Goal: Task Accomplishment & Management: Complete application form

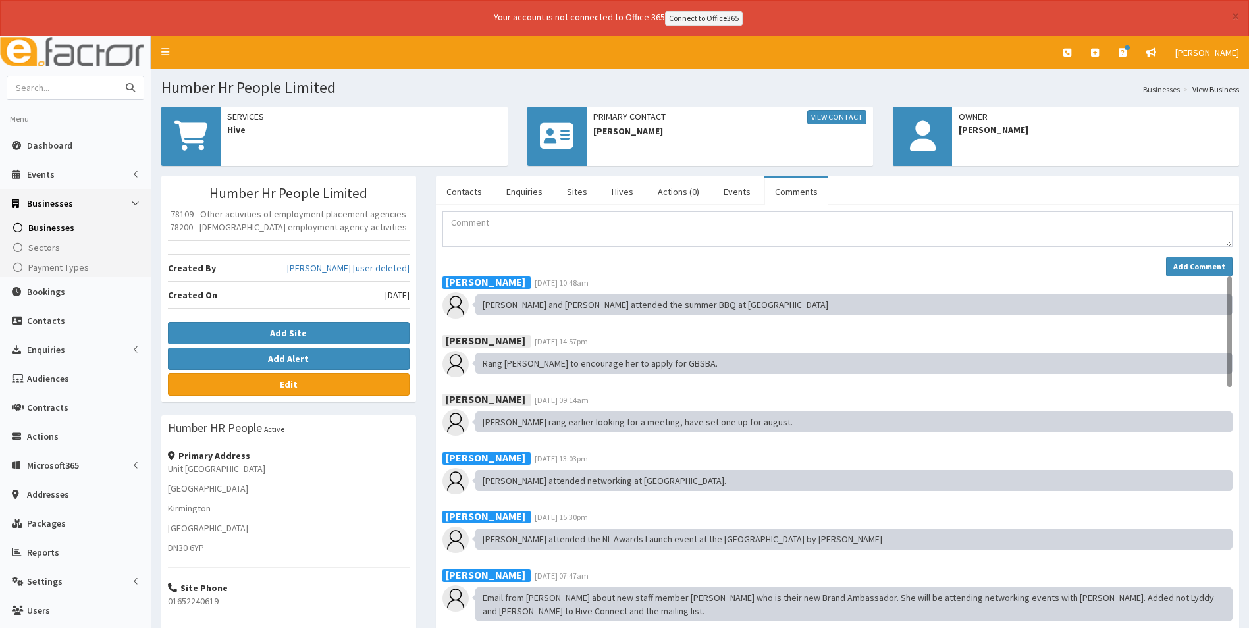
click at [54, 86] on input "text" at bounding box center [62, 87] width 111 height 23
type input "humberside police"
click at [117, 76] on button "submit" at bounding box center [130, 87] width 26 height 23
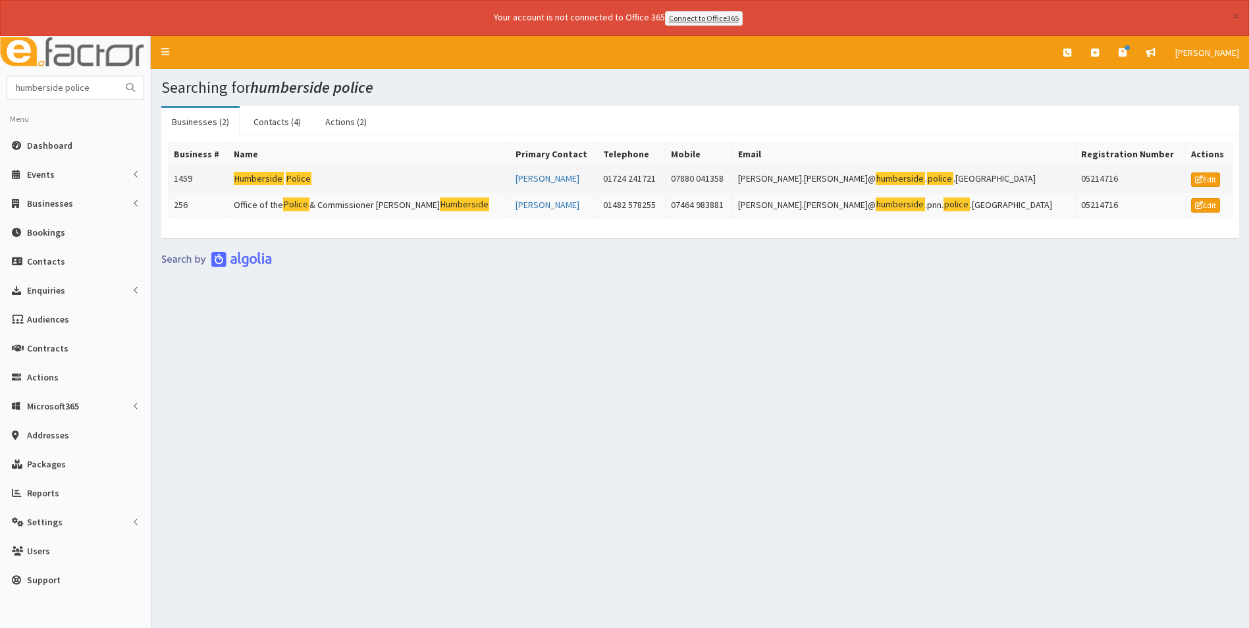
click at [307, 176] on mark "Police" at bounding box center [299, 179] width 26 height 14
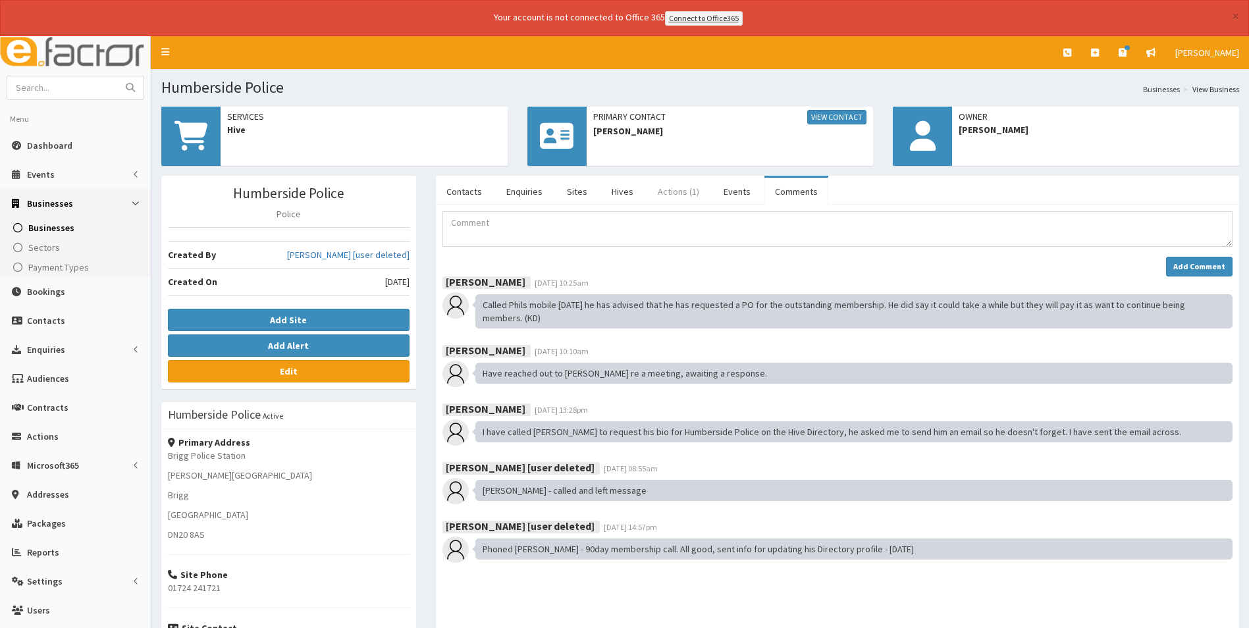
click at [678, 193] on link "Actions (1)" at bounding box center [678, 192] width 63 height 28
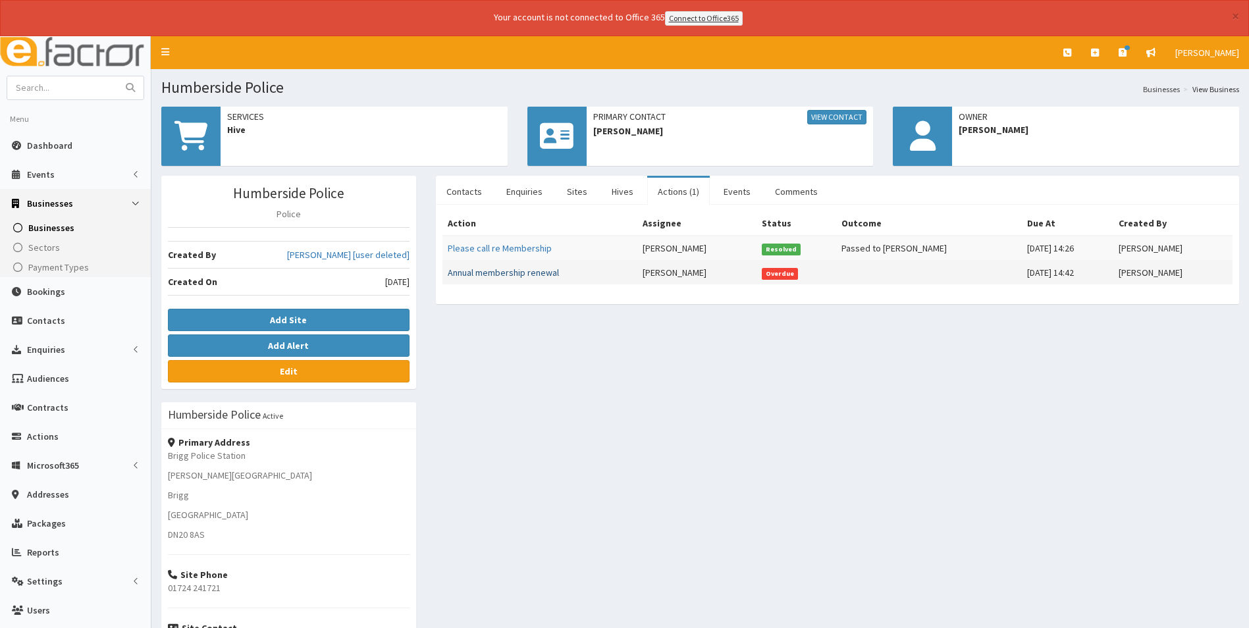
click at [506, 273] on link "Annual membership renewal" at bounding box center [503, 273] width 111 height 12
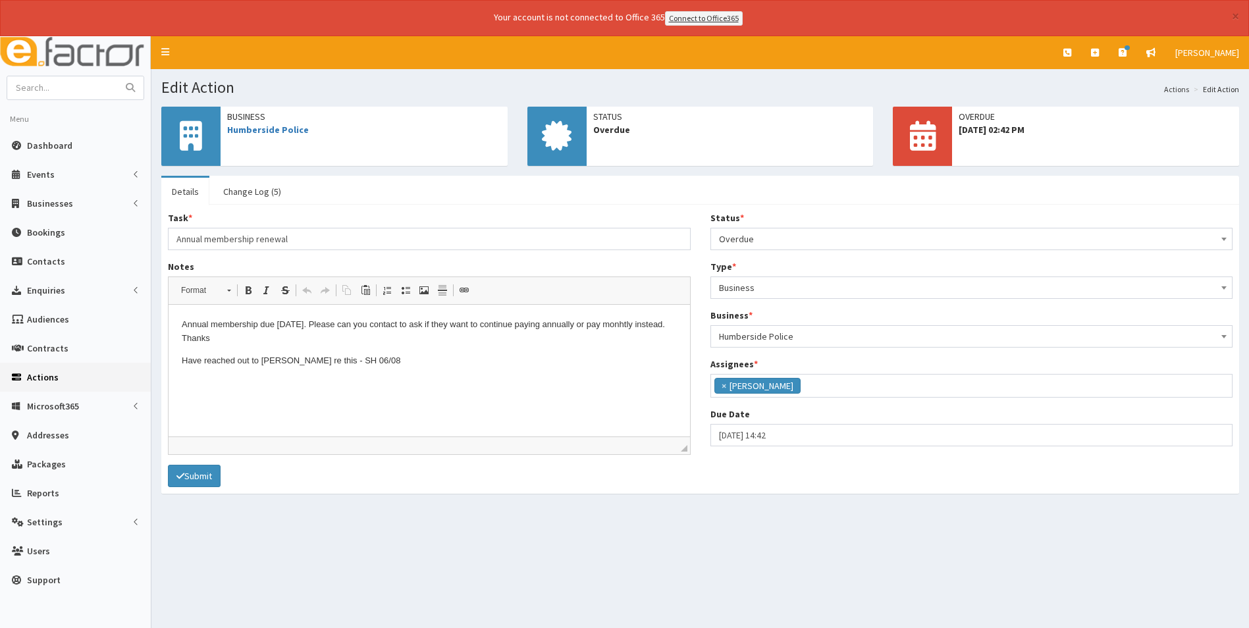
scroll to position [146, 0]
click at [293, 124] on link "Humberside Police" at bounding box center [268, 130] width 82 height 12
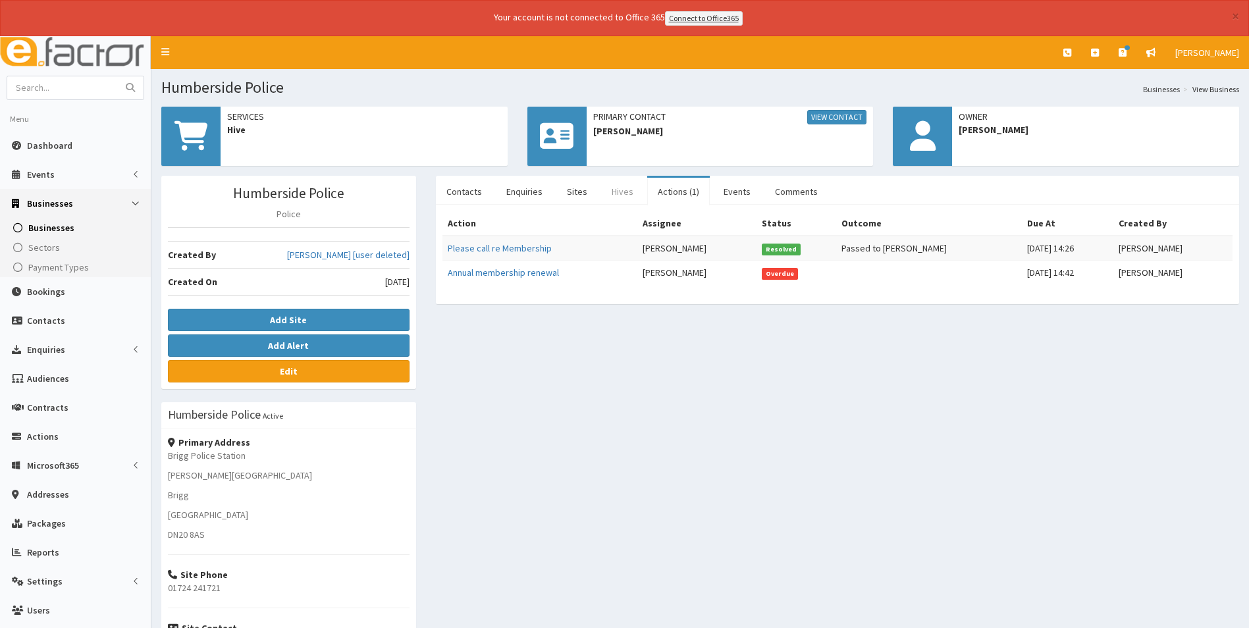
click at [619, 188] on link "Hives" at bounding box center [622, 192] width 43 height 28
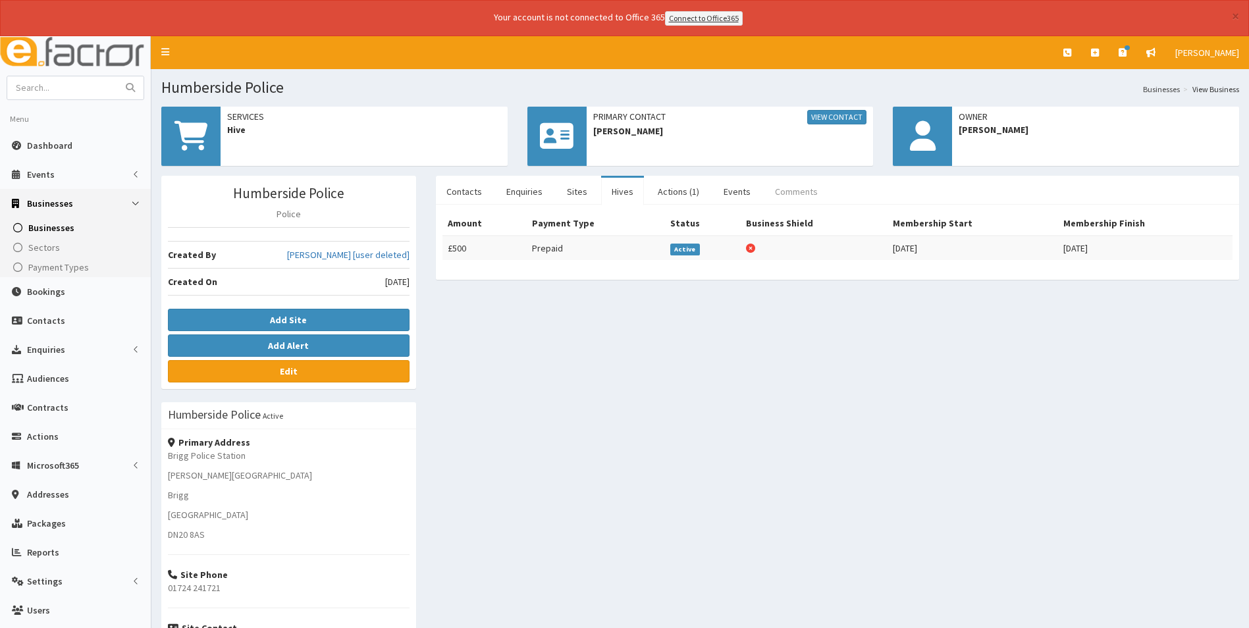
click at [807, 186] on link "Comments" at bounding box center [797, 192] width 64 height 28
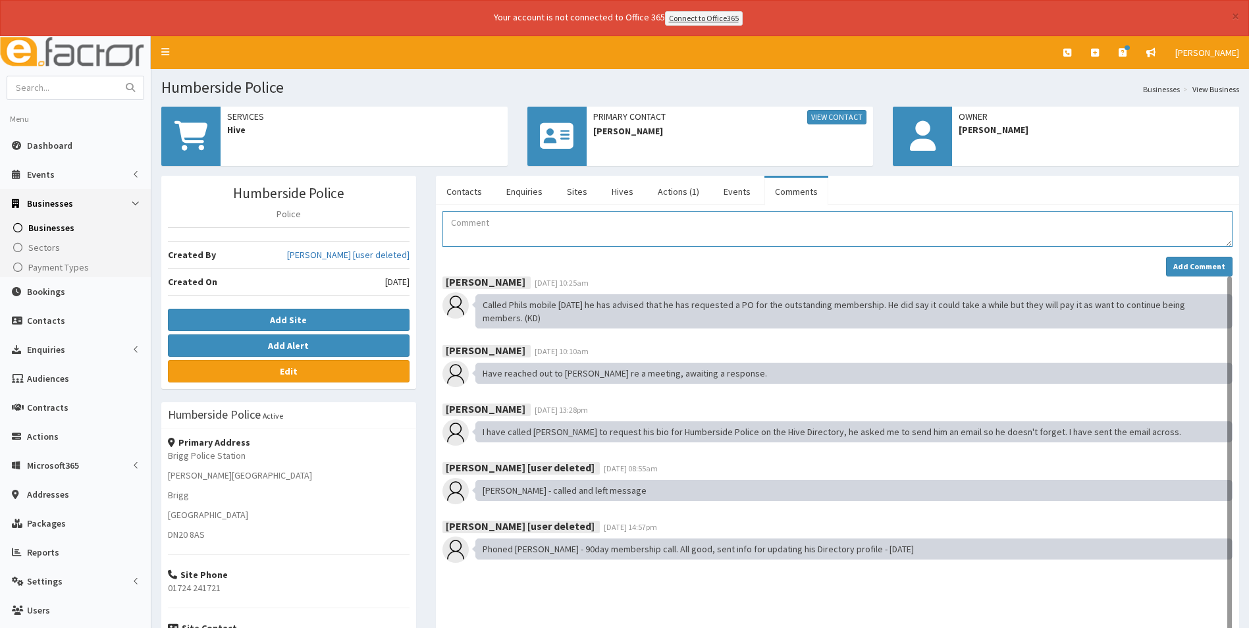
click at [487, 221] on textarea "Comment" at bounding box center [838, 229] width 790 height 36
paste textarea "Good morning With reference to the attached invoice we are unfortunately not go…"
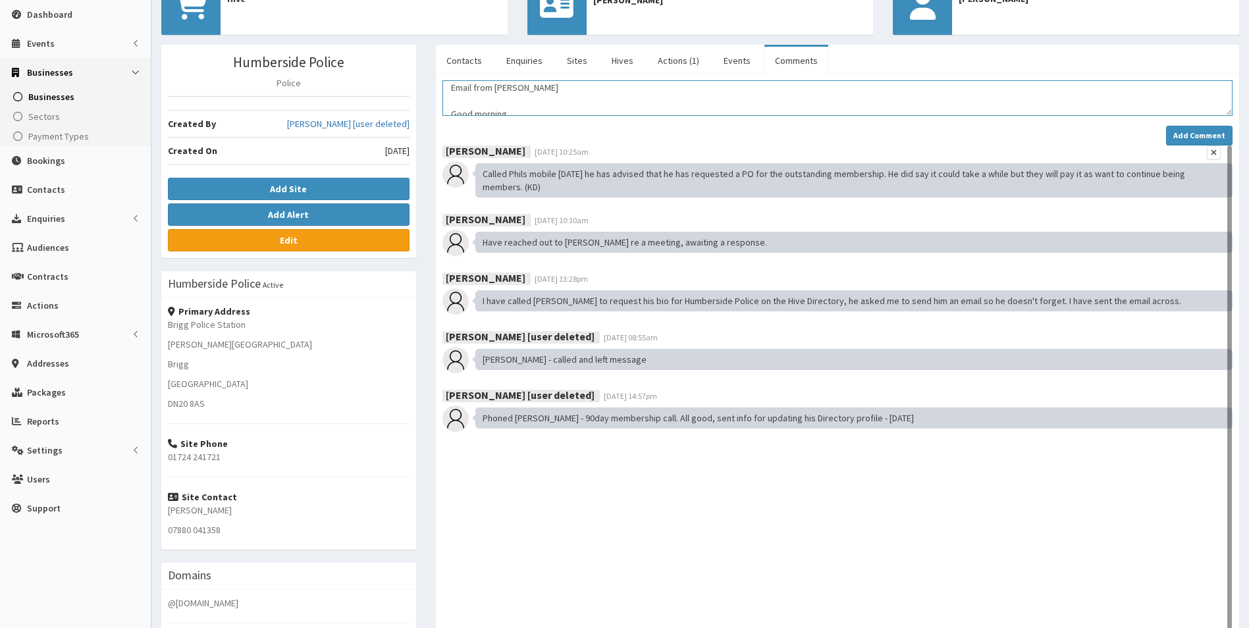
scroll to position [132, 0]
click at [655, 100] on textarea "Email from [PERSON_NAME] Good morning With reference to the attached invoice we…" at bounding box center [838, 98] width 790 height 36
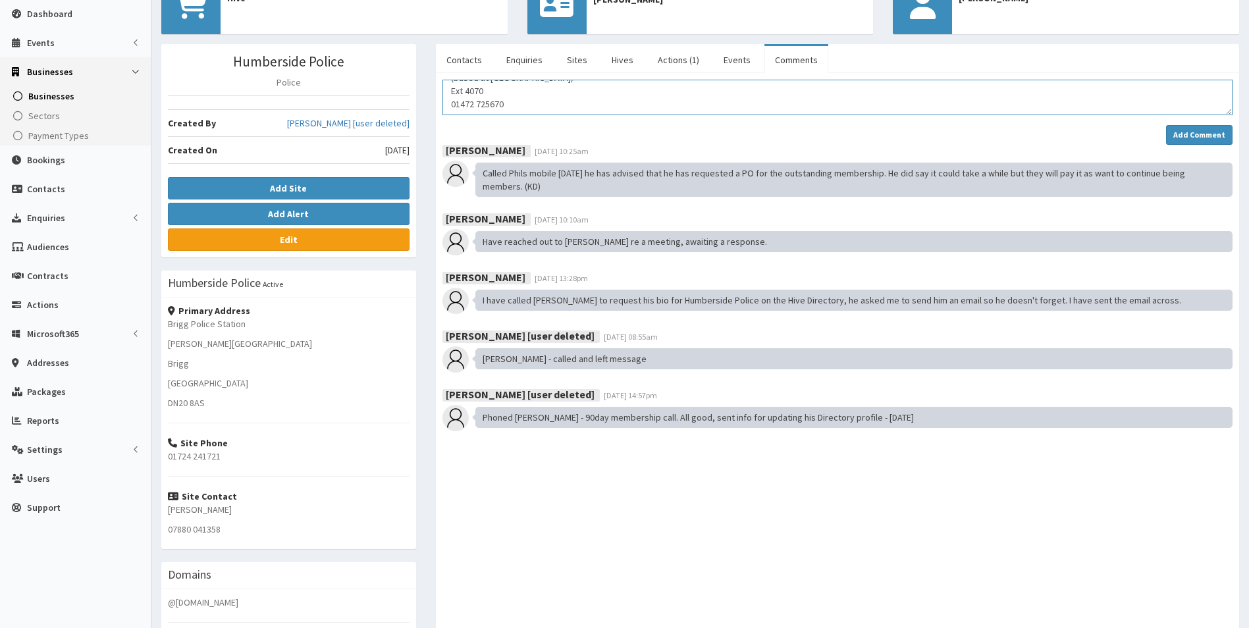
scroll to position [250, 0]
click at [460, 105] on textarea "Email from [PERSON_NAME] Good morning With reference to the attached invoice we…" at bounding box center [838, 98] width 790 height 36
click at [451, 113] on textarea "Email from [PERSON_NAME] Good morning With reference to the attached invoice we…" at bounding box center [838, 98] width 790 height 36
paste textarea "Hi [PERSON_NAME] In this financial climate and value for money I don't think it…"
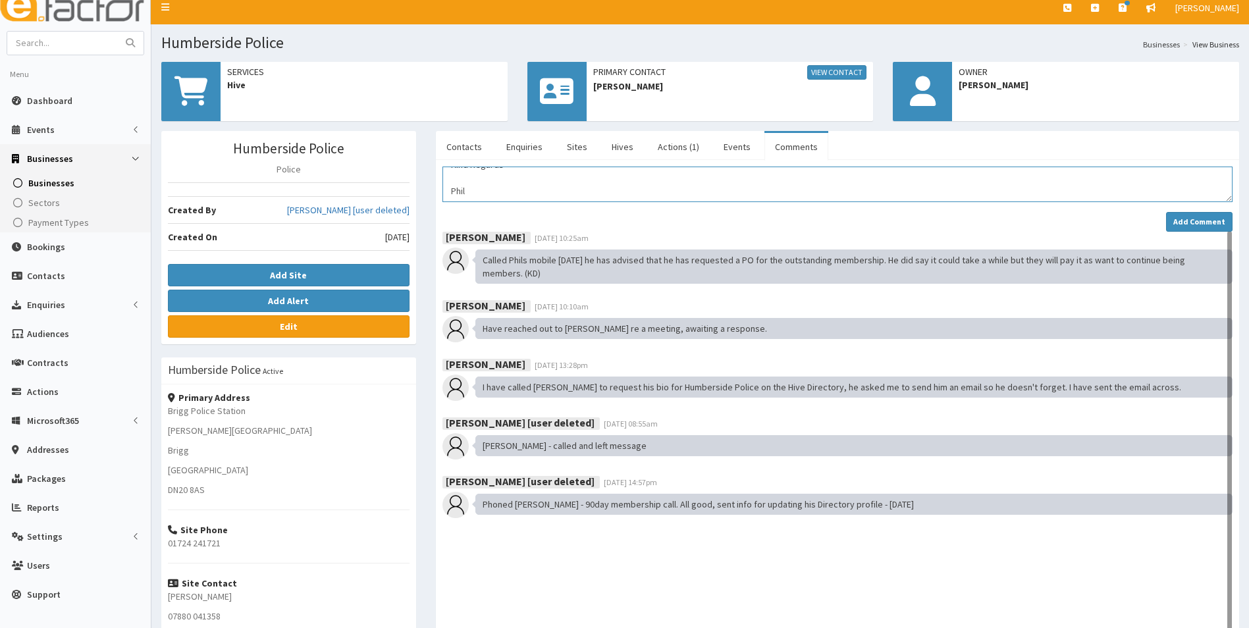
scroll to position [0, 0]
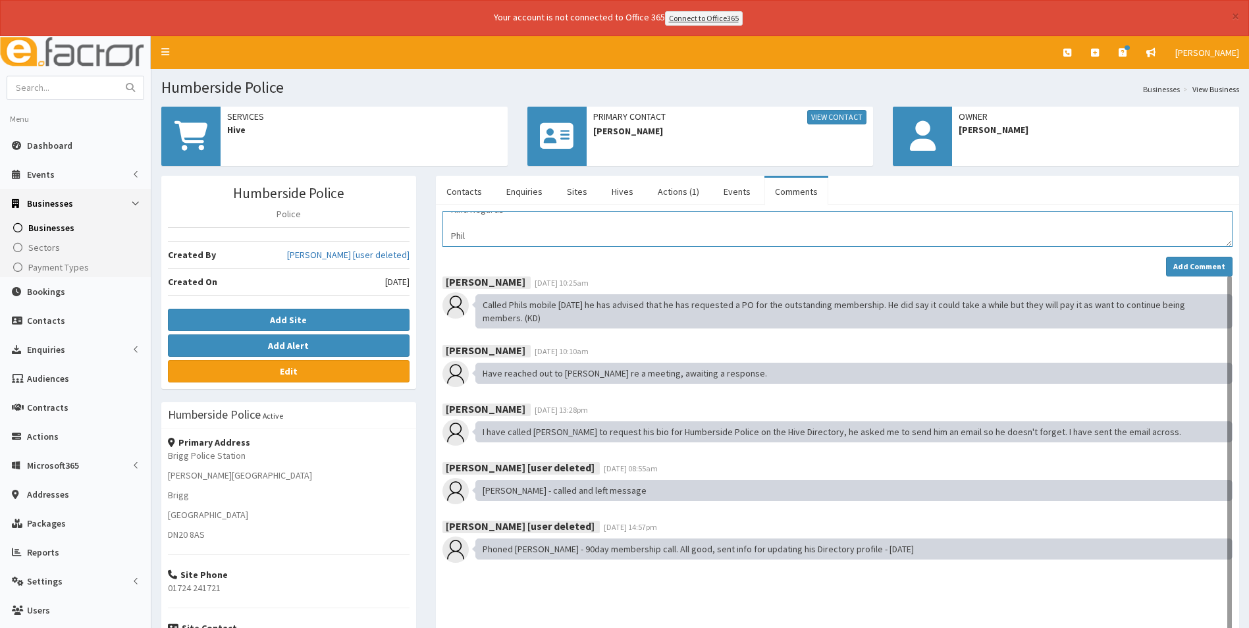
click at [531, 227] on textarea "Email from [PERSON_NAME] Good morning With reference to the attached invoice we…" at bounding box center [838, 229] width 790 height 36
click at [522, 238] on textarea "Email from [PERSON_NAME] Good morning With reference to the attached invoice we…" at bounding box center [838, 229] width 790 height 36
click at [518, 223] on textarea "Email from Amanda Lucas Good morning With reference to the attached invoice we …" at bounding box center [838, 229] width 790 height 36
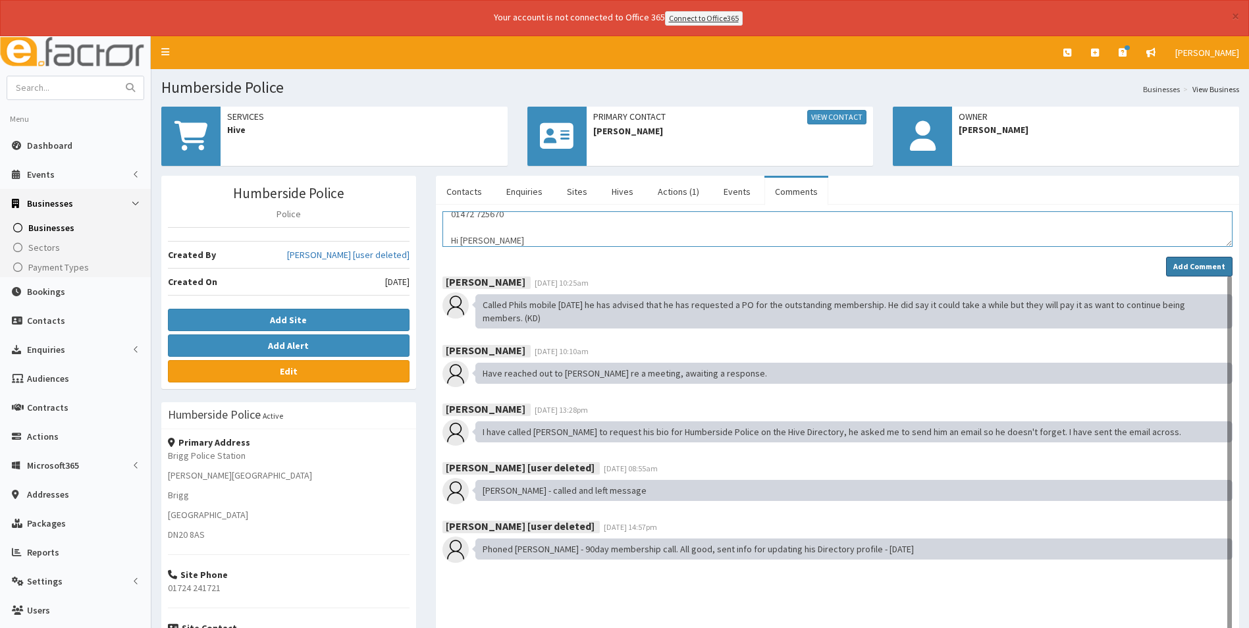
type textarea "Email from Amanda Lucas Good morning With reference to the attached invoice we …"
click at [1186, 265] on strong "Add Comment" at bounding box center [1199, 266] width 52 height 10
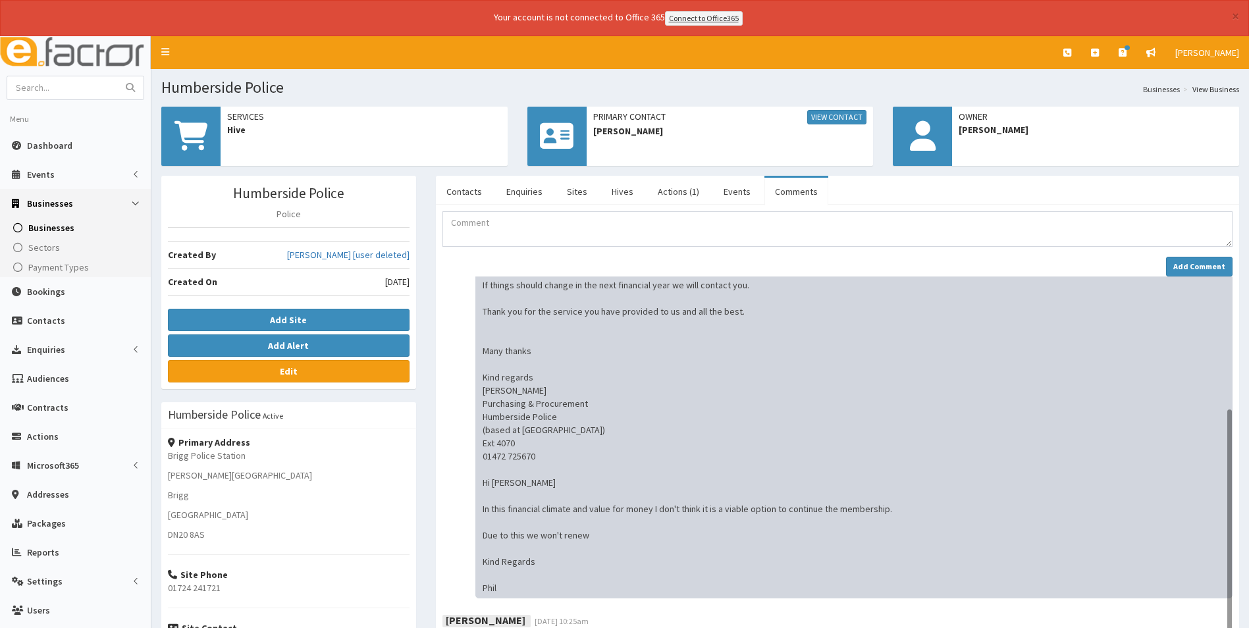
scroll to position [198, 0]
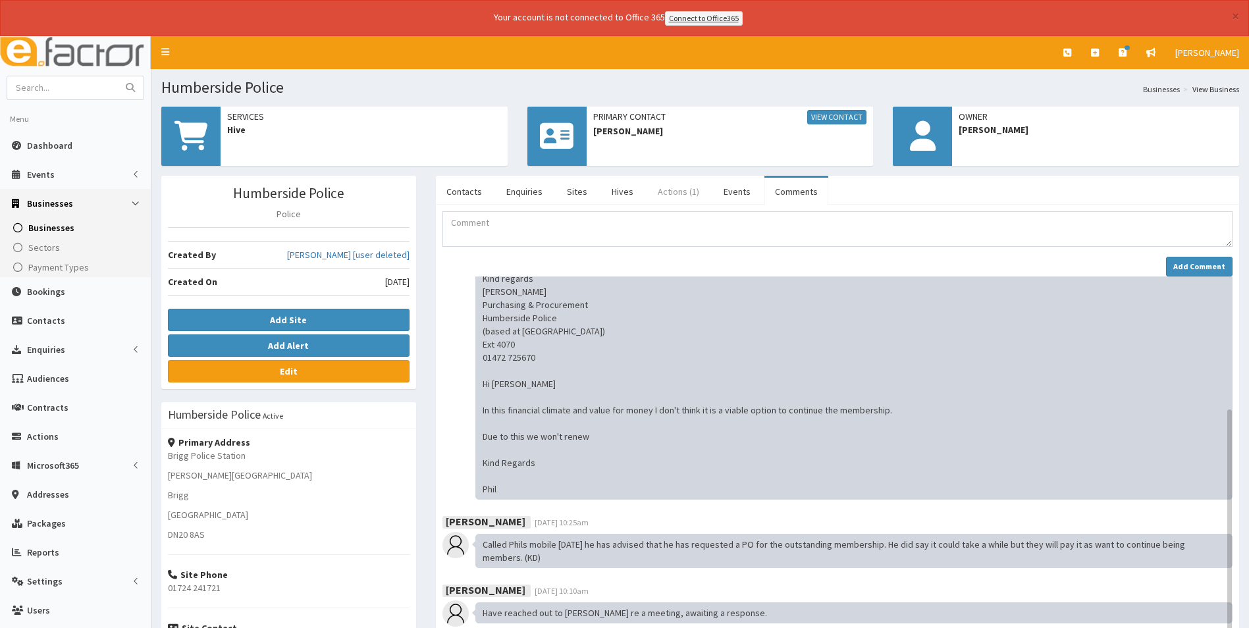
click at [668, 197] on link "Actions (1)" at bounding box center [678, 192] width 63 height 28
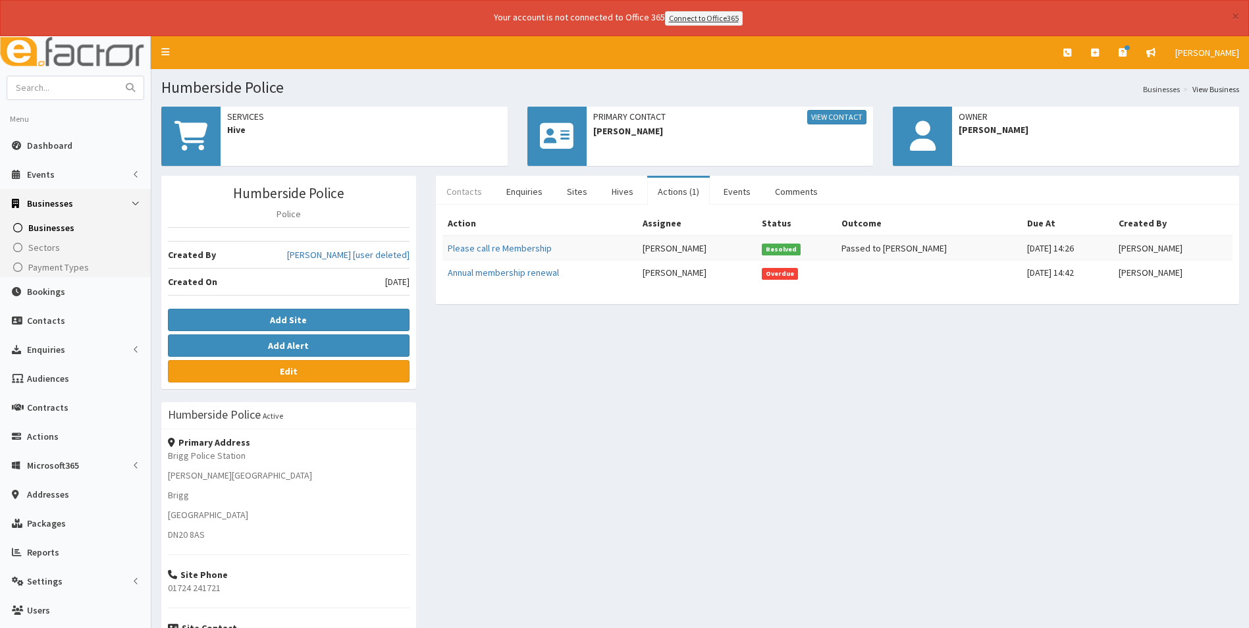
click at [468, 187] on link "Contacts" at bounding box center [464, 192] width 57 height 28
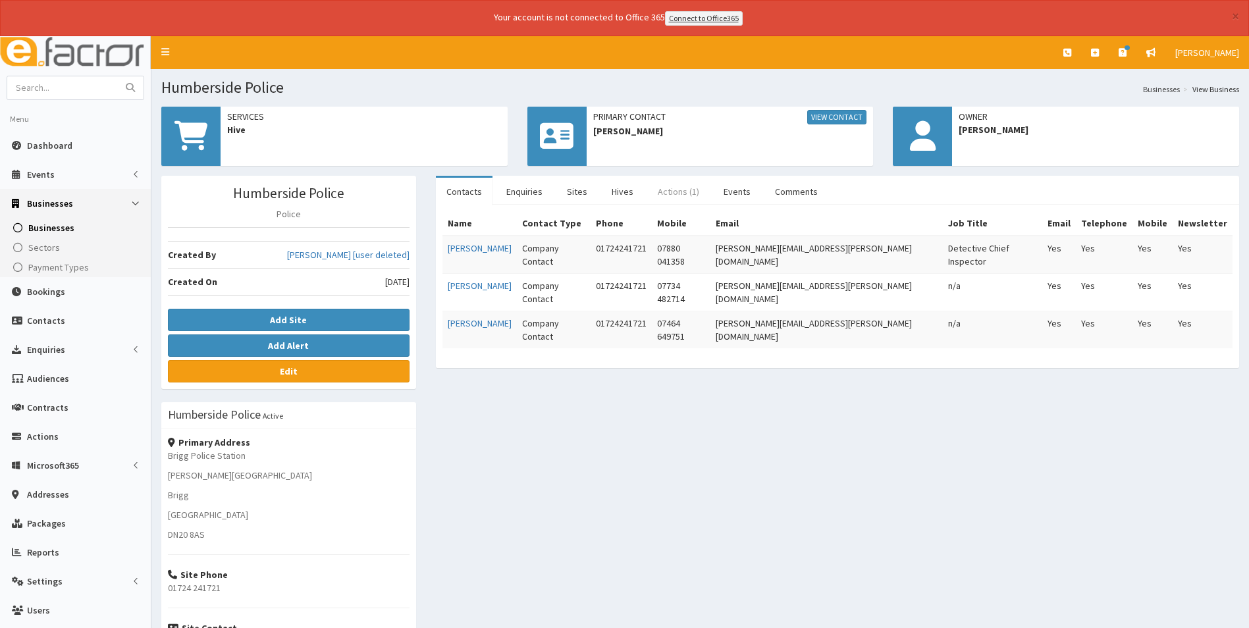
click at [677, 188] on link "Actions (1)" at bounding box center [678, 192] width 63 height 28
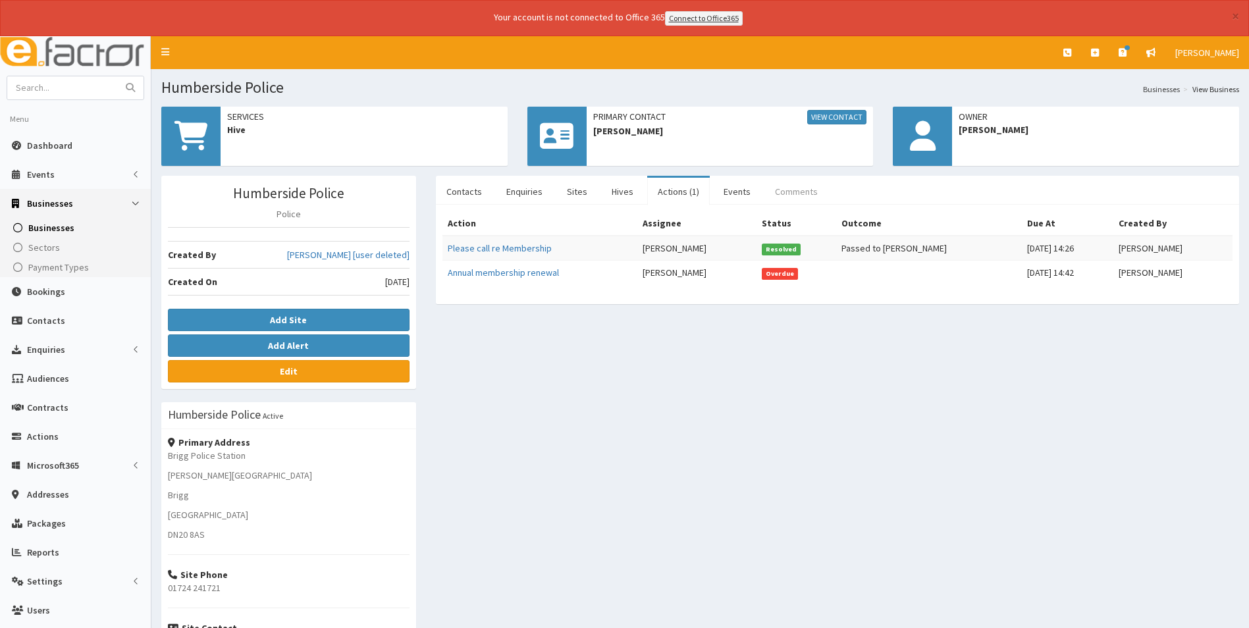
click at [788, 198] on link "Comments" at bounding box center [797, 192] width 64 height 28
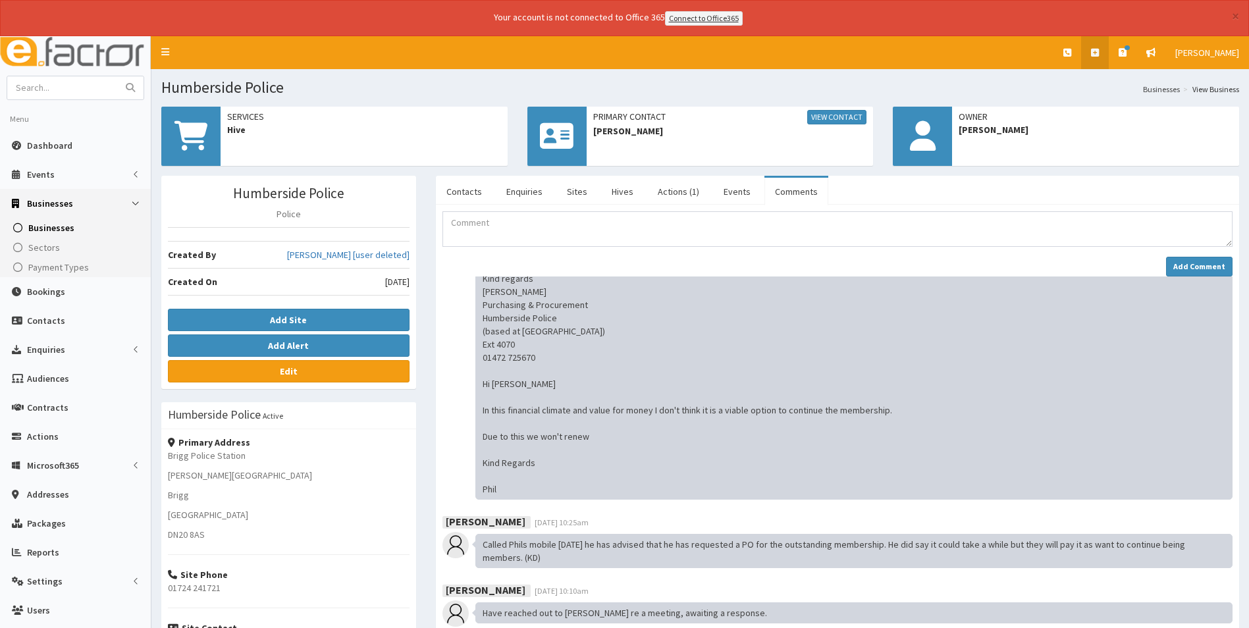
click at [1102, 52] on link at bounding box center [1095, 52] width 28 height 33
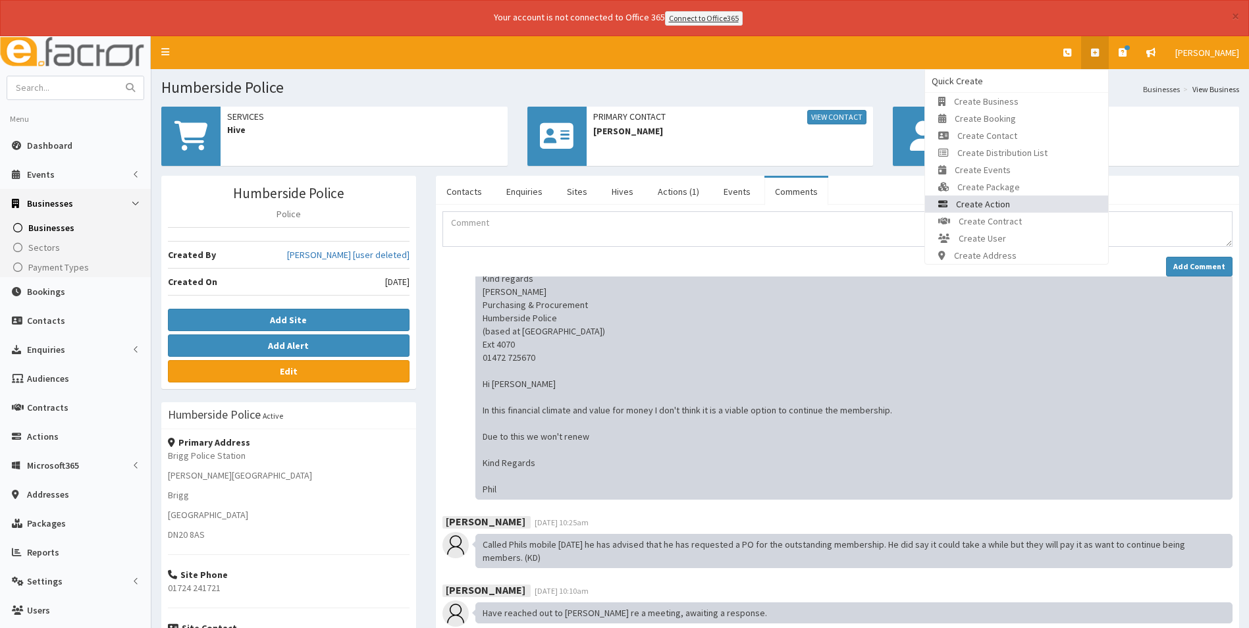
click at [1024, 203] on link "Create Action" at bounding box center [1016, 204] width 183 height 17
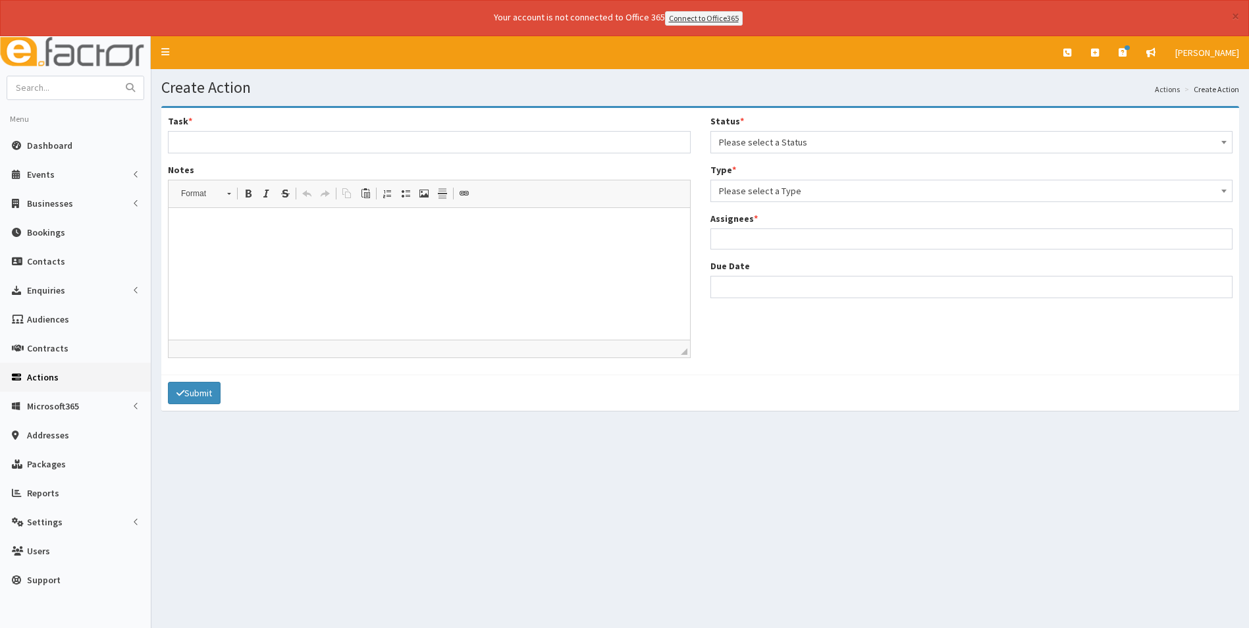
select select
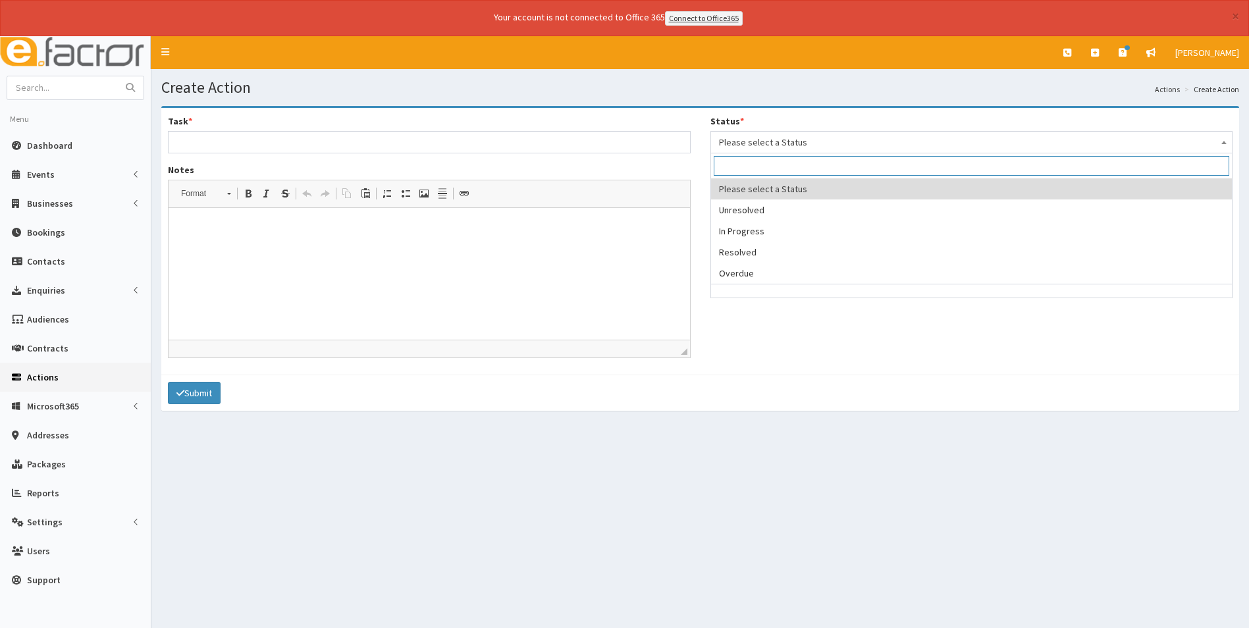
click at [783, 138] on span "Please select a Status" at bounding box center [972, 142] width 506 height 18
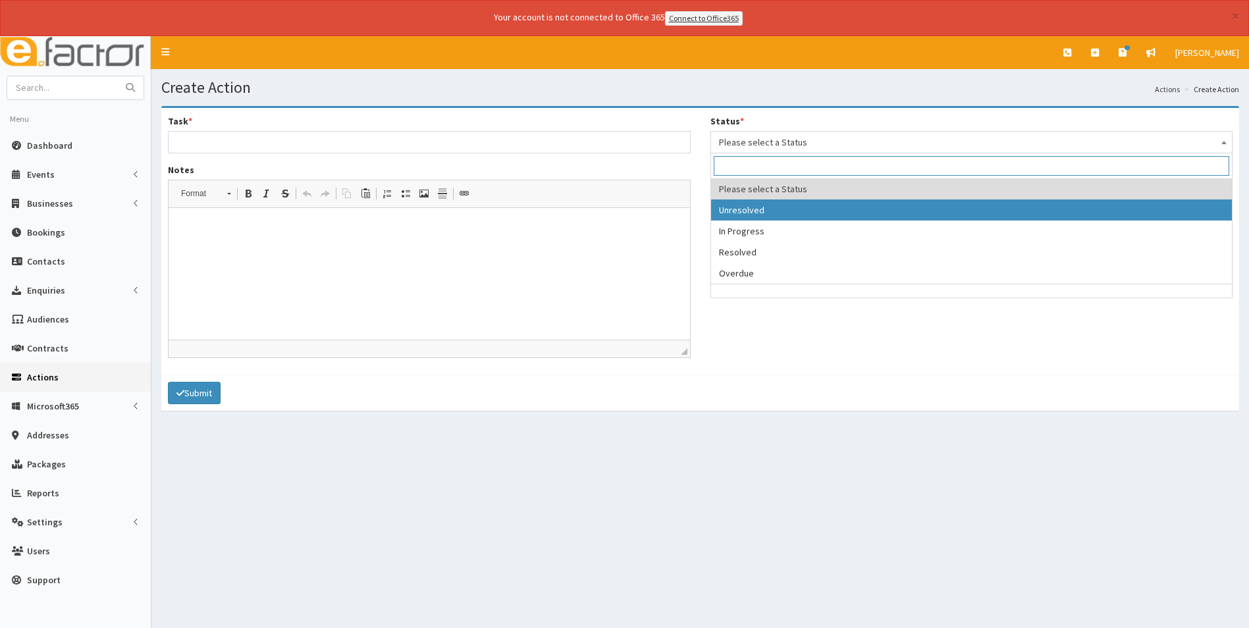
select select "1"
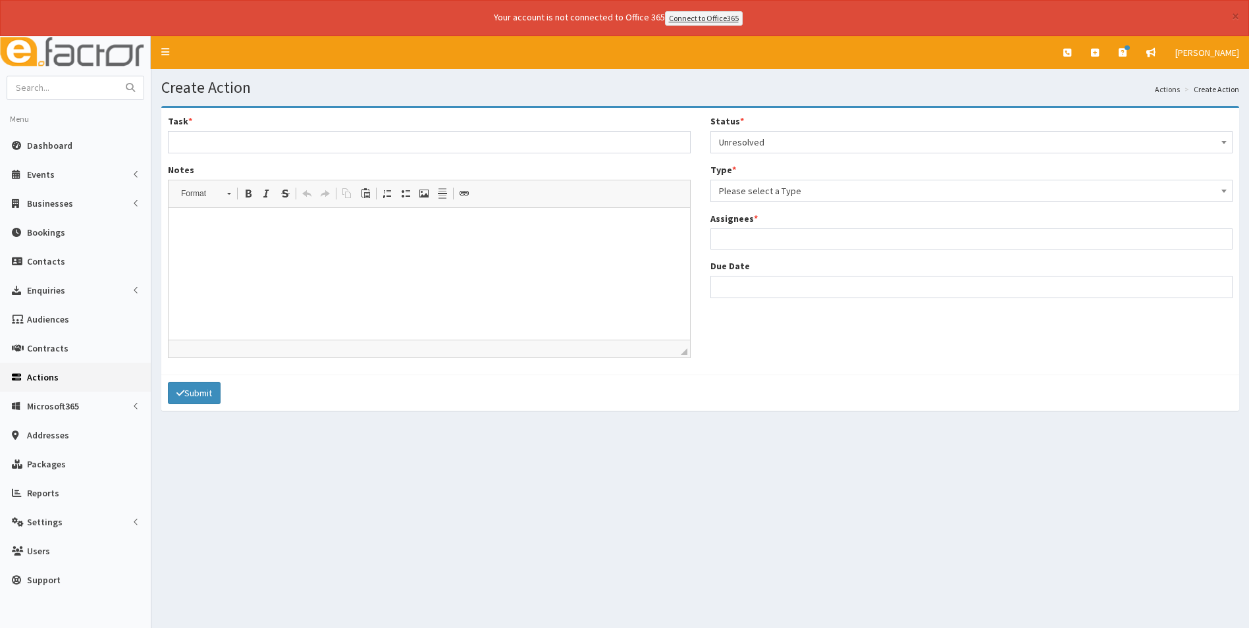
click at [761, 189] on span "Please select a Type" at bounding box center [972, 191] width 506 height 18
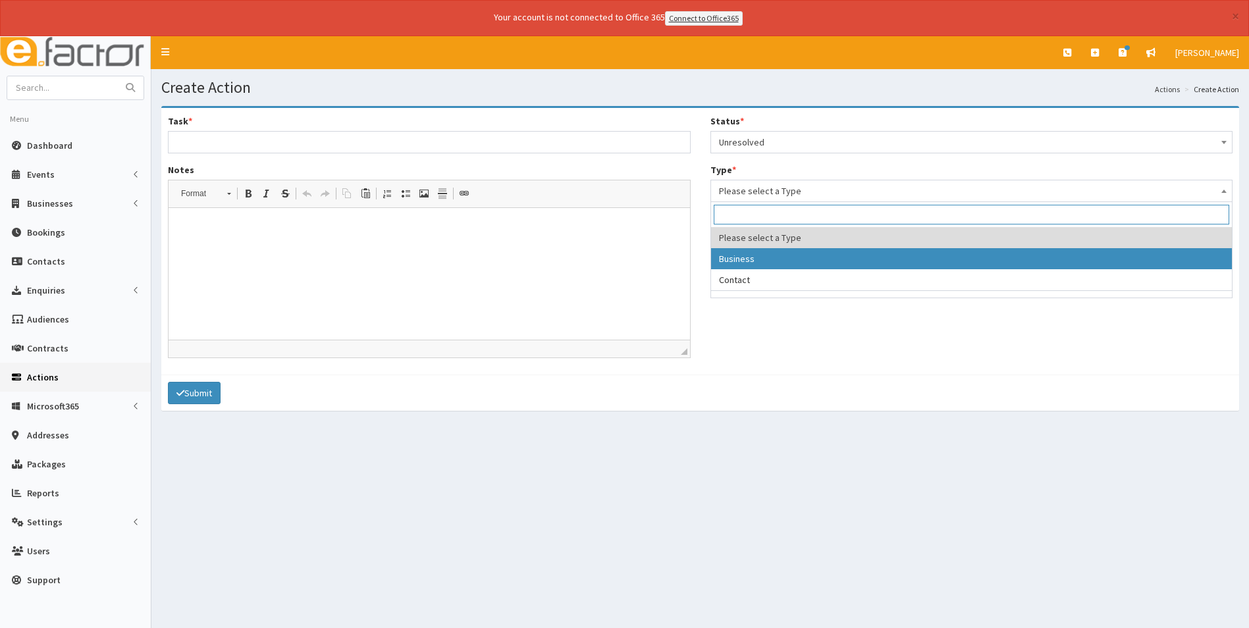
select select "business"
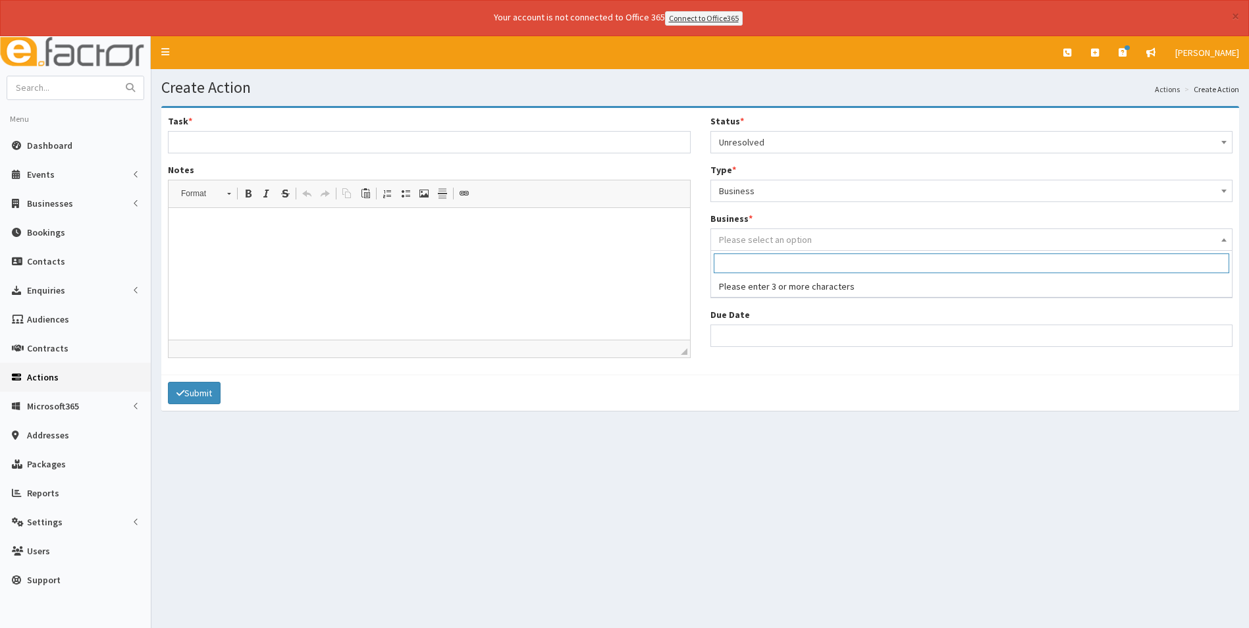
click at [754, 235] on span "Please select an option" at bounding box center [765, 240] width 93 height 12
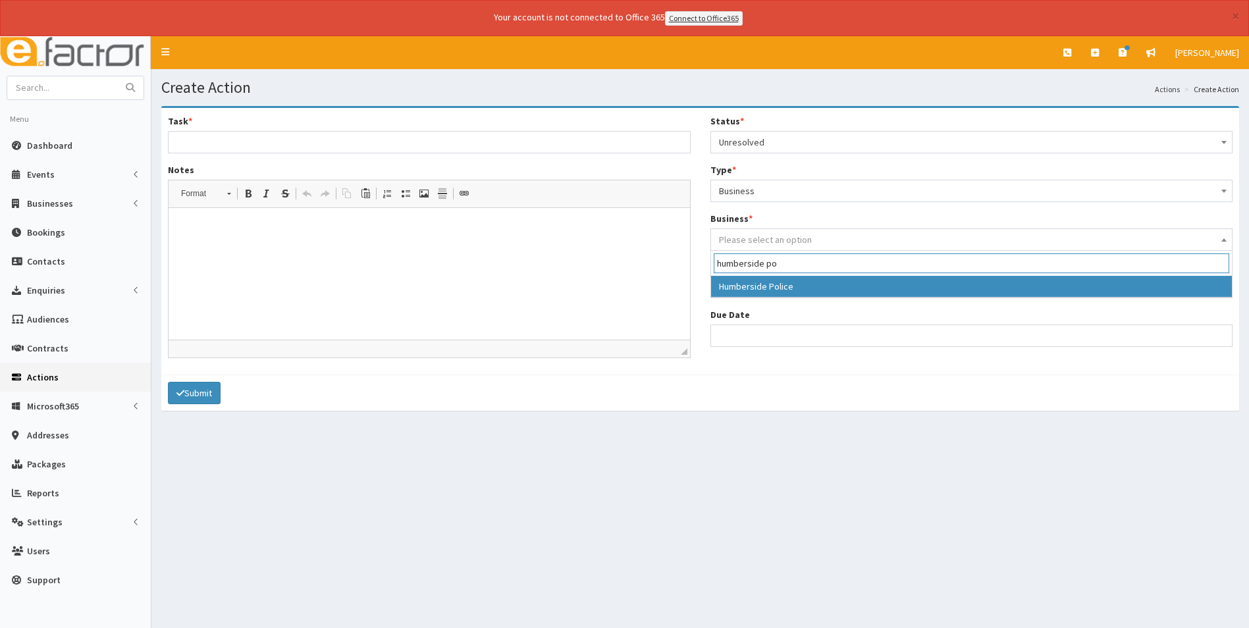
type input "humberside po"
select select "1459"
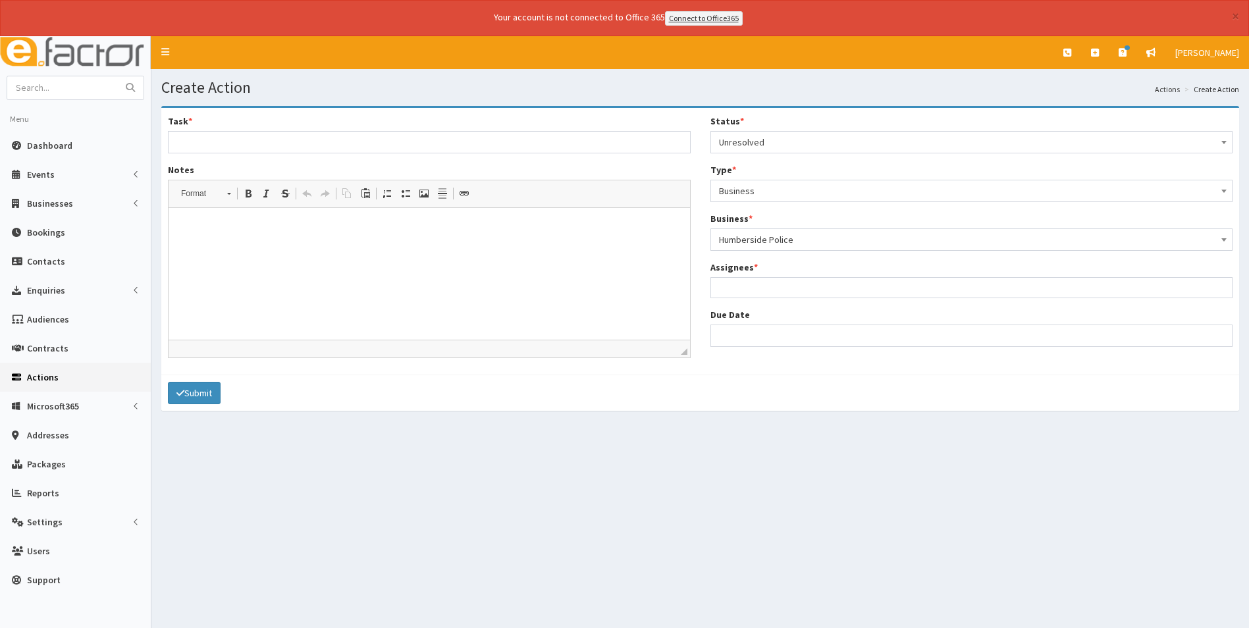
click at [749, 288] on ul at bounding box center [972, 286] width 522 height 16
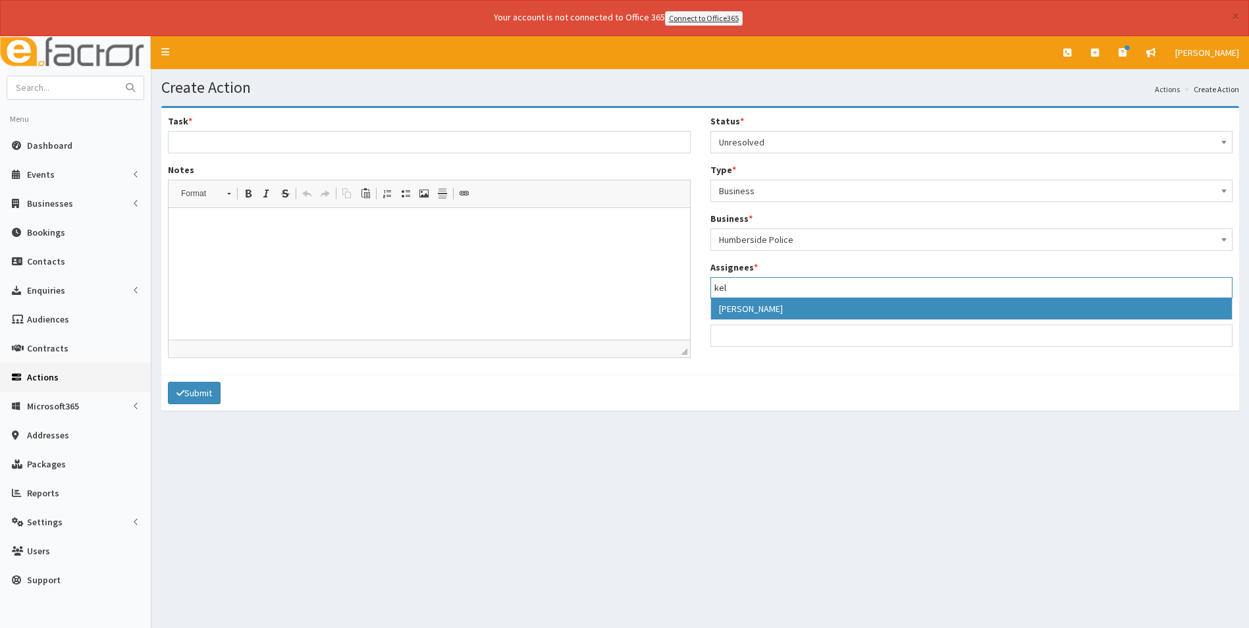
type input "kel"
select select "35"
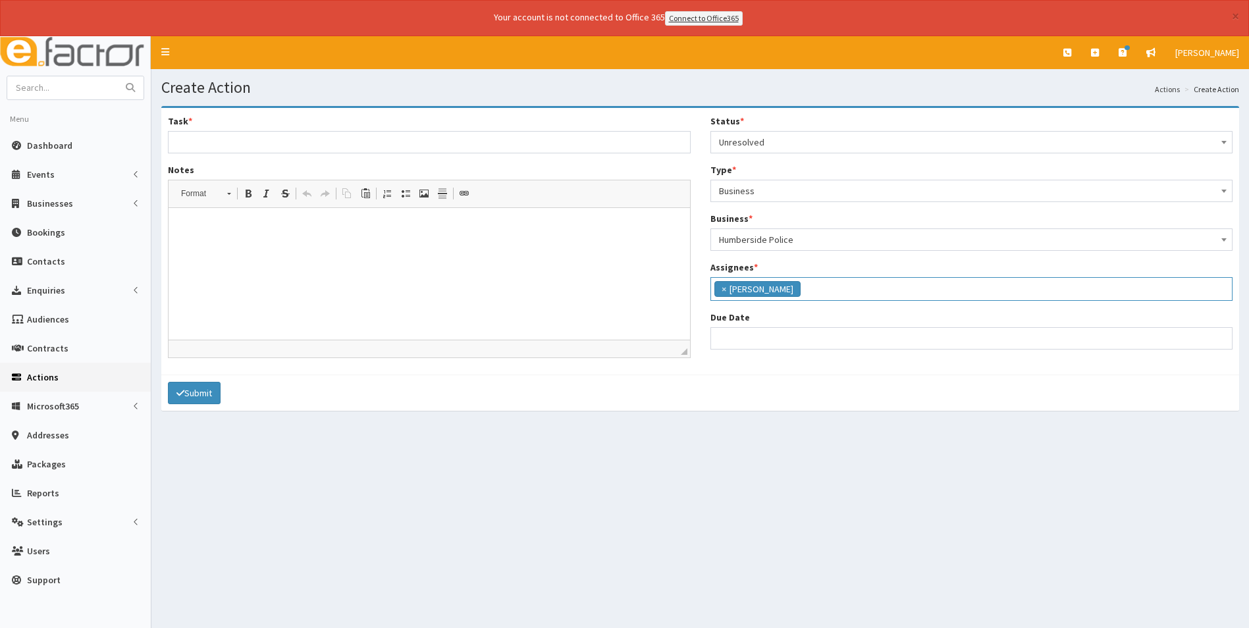
scroll to position [125, 0]
click at [763, 337] on input "Due Date" at bounding box center [972, 338] width 523 height 22
select select "12"
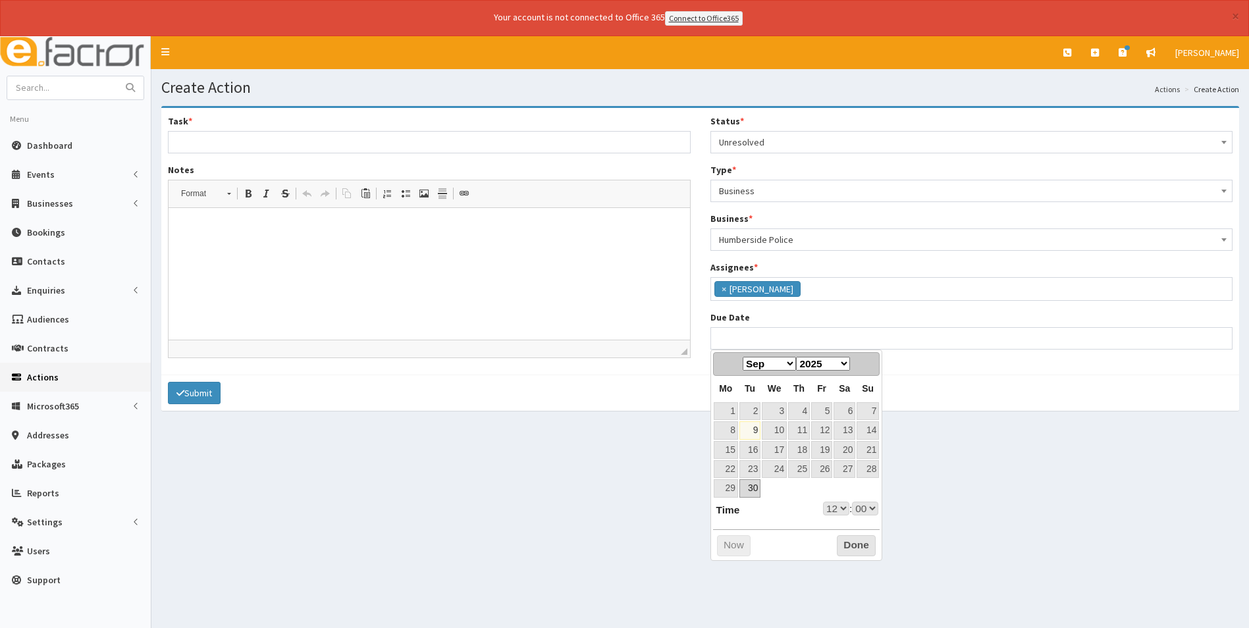
click at [750, 489] on link "30" at bounding box center [750, 488] width 21 height 18
type input "30-09-2025 12:00"
select select "12"
click at [856, 543] on button "Done" at bounding box center [856, 545] width 39 height 21
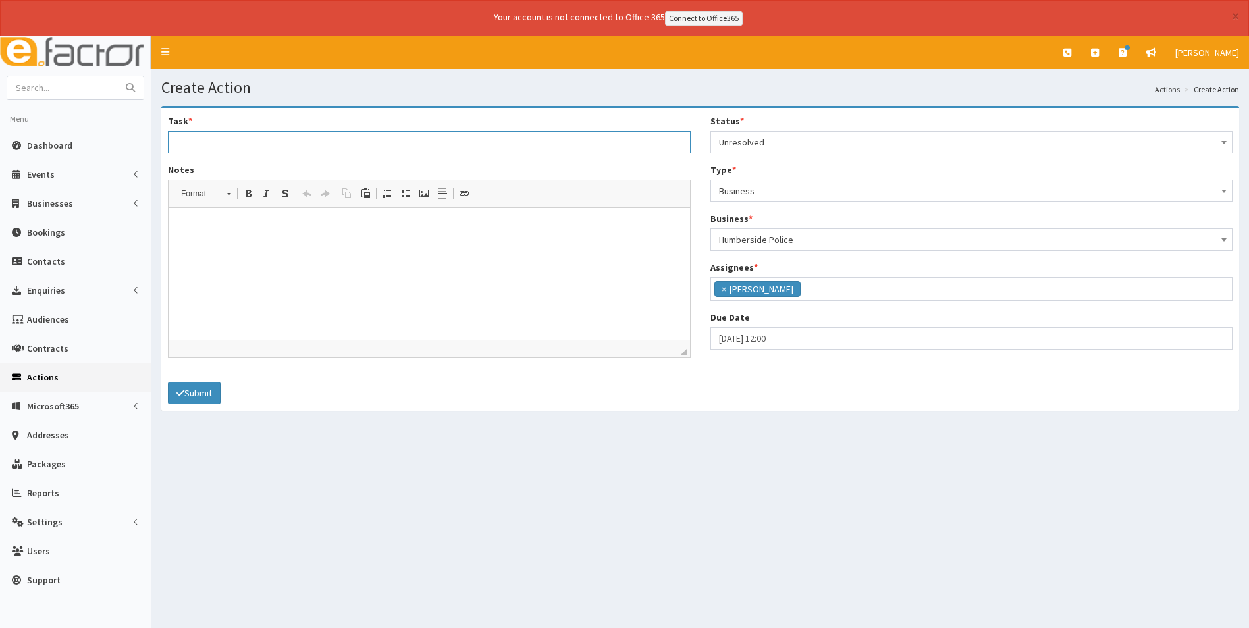
click at [263, 144] on input "Task *" at bounding box center [429, 142] width 523 height 22
type input "Cancellation of membership"
click at [271, 248] on html at bounding box center [430, 227] width 522 height 40
click at [193, 229] on p "PLease cna you cancel the annual invoice. They have decided not to renew this y…" at bounding box center [429, 228] width 495 height 14
click at [224, 226] on p "Pl ease cna you cancel the annual invoice. They have decided not to renew this …" at bounding box center [429, 228] width 495 height 14
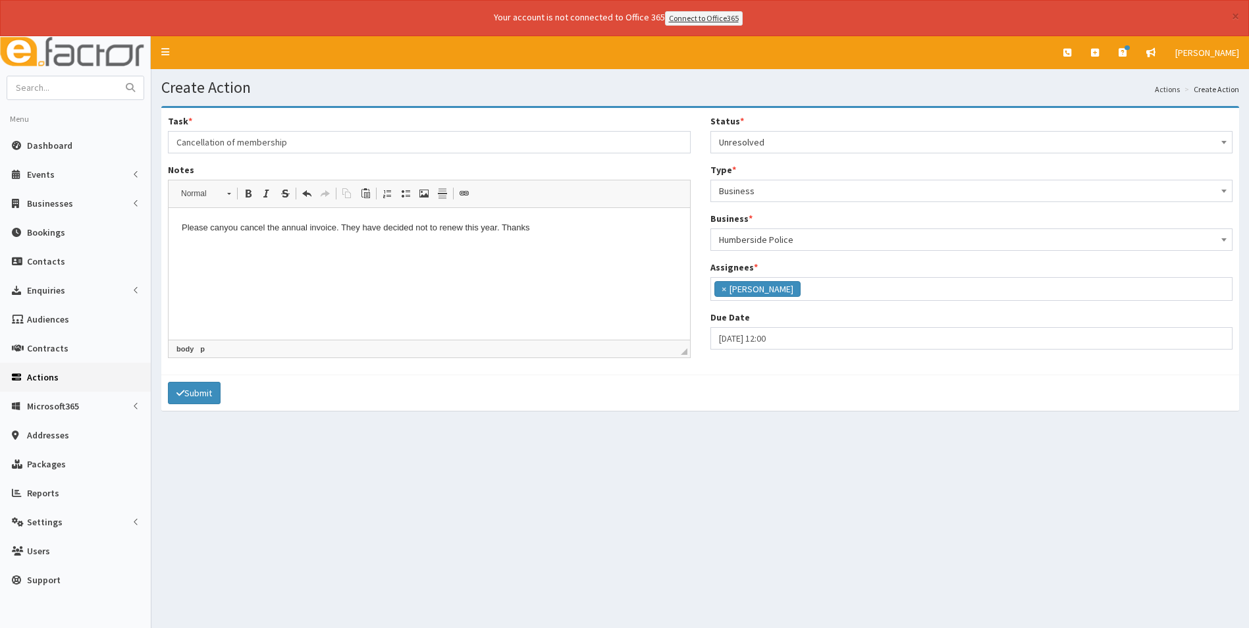
click at [337, 248] on html "Pl ease can you cancel the annual invoice. They have decided not to renew this …" at bounding box center [430, 227] width 522 height 40
click at [198, 392] on button "Submit" at bounding box center [194, 393] width 53 height 22
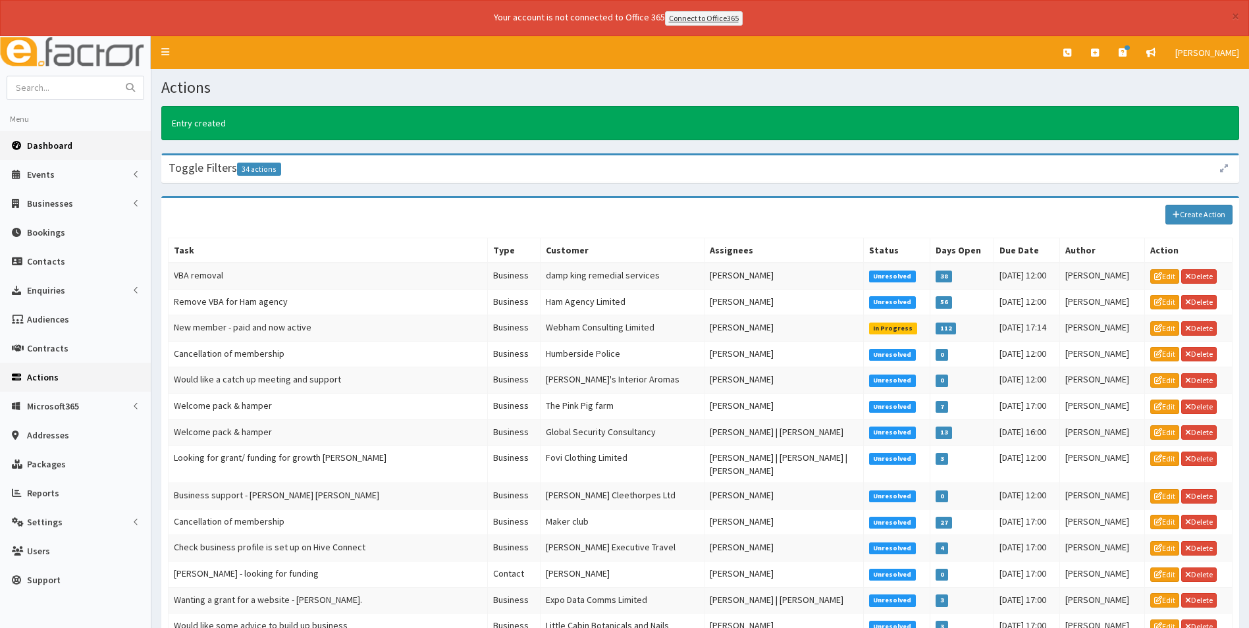
click at [70, 144] on span "Dashboard" at bounding box center [49, 146] width 45 height 12
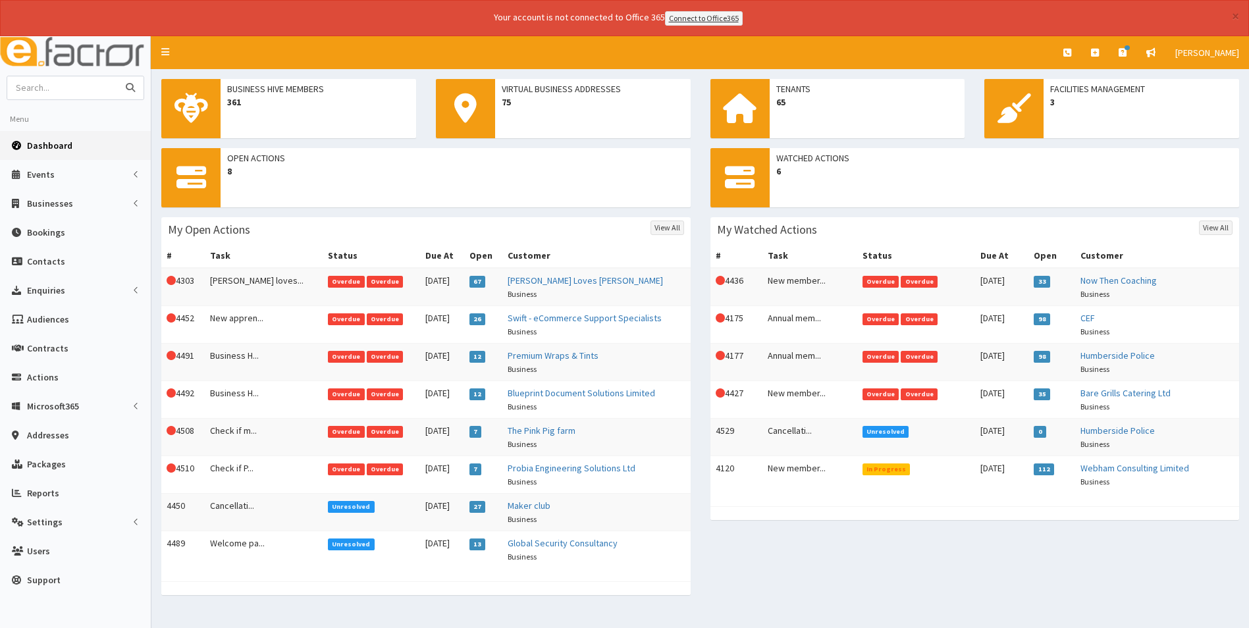
click at [69, 86] on input "text" at bounding box center [62, 87] width 111 height 23
type input "h"
type input "police"
click at [117, 76] on button "submit" at bounding box center [130, 87] width 26 height 23
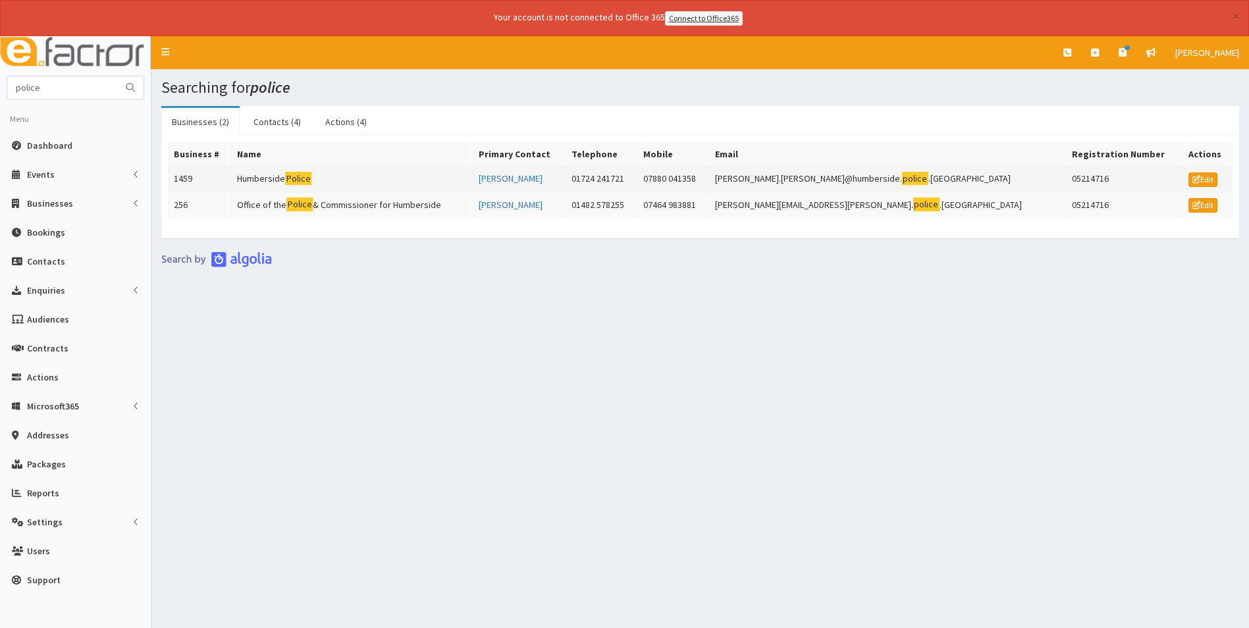
click at [310, 176] on mark "Police" at bounding box center [298, 179] width 26 height 14
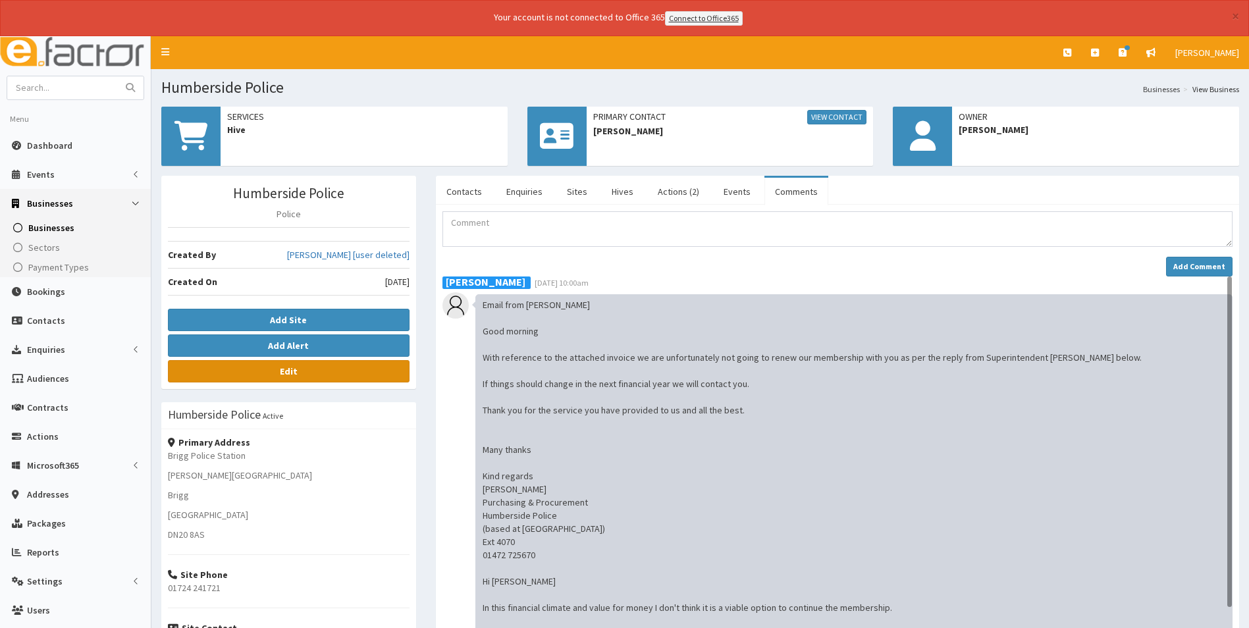
click at [284, 379] on link "Edit" at bounding box center [289, 371] width 242 height 22
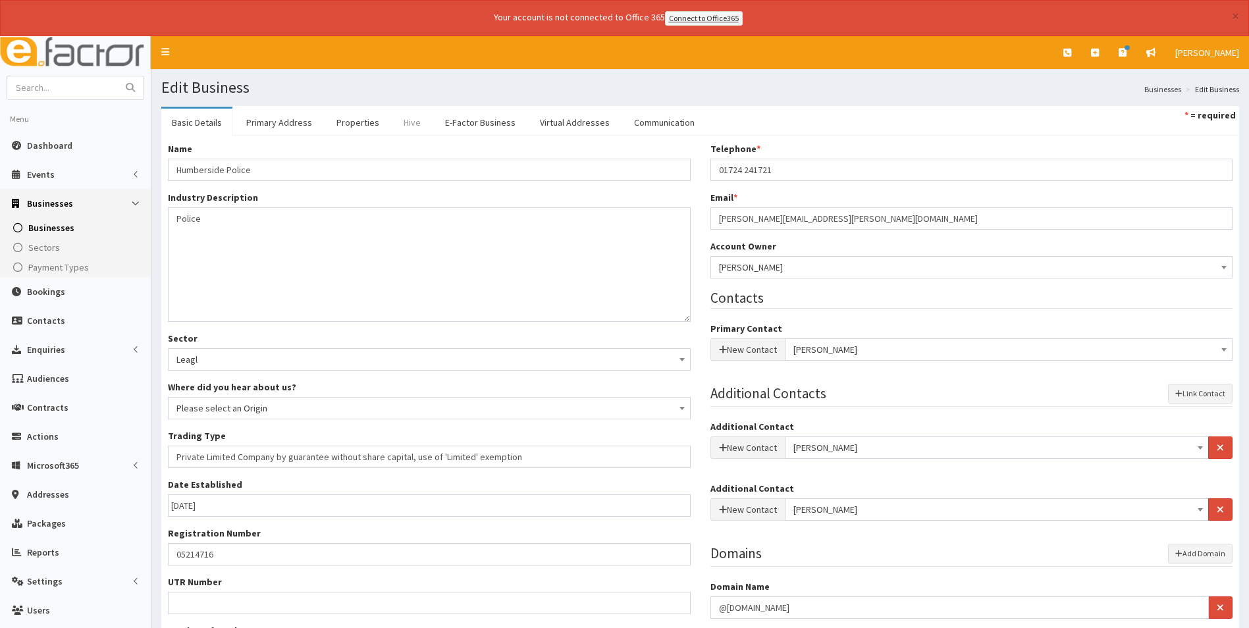
click at [405, 123] on link "Hive" at bounding box center [412, 123] width 38 height 28
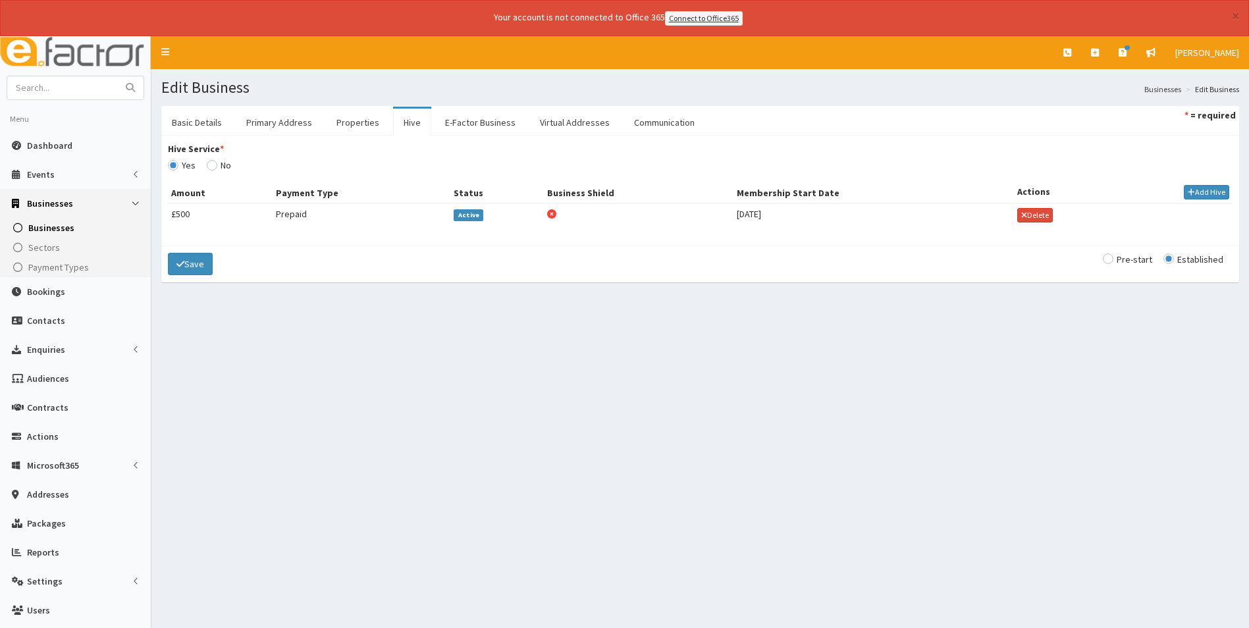
click at [468, 216] on span "Active" at bounding box center [469, 215] width 30 height 12
type input "[DATE]"
select select "1"
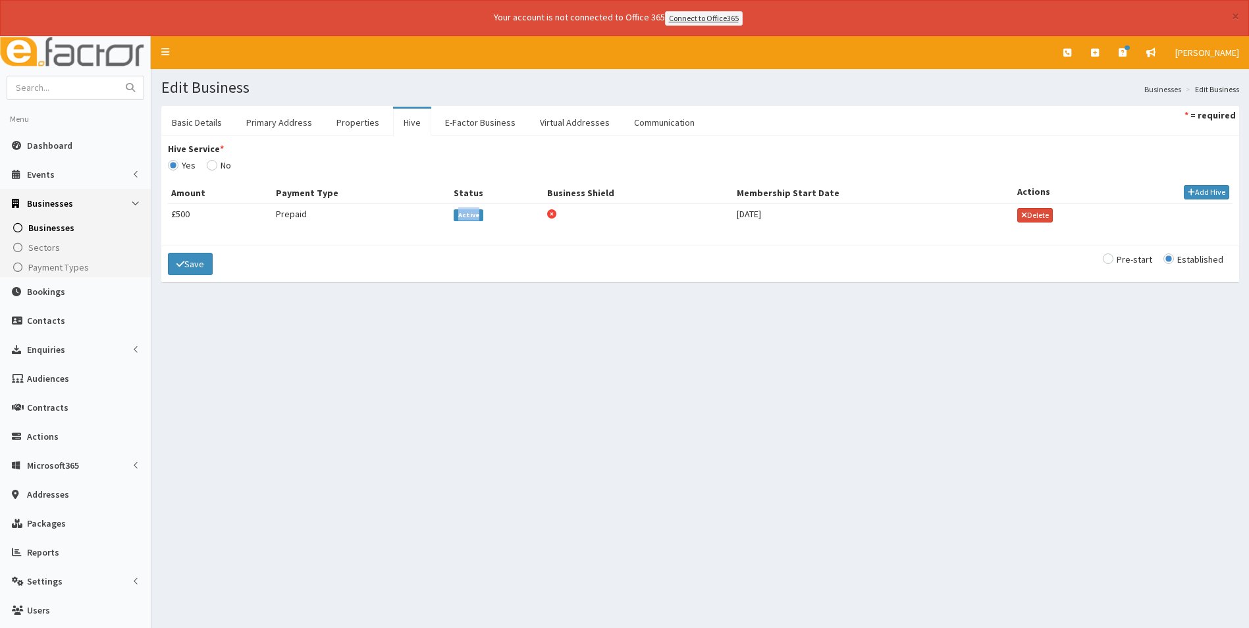
type input "500"
checkbox input "false"
checkbox input "true"
select select "1"
checkbox input "true"
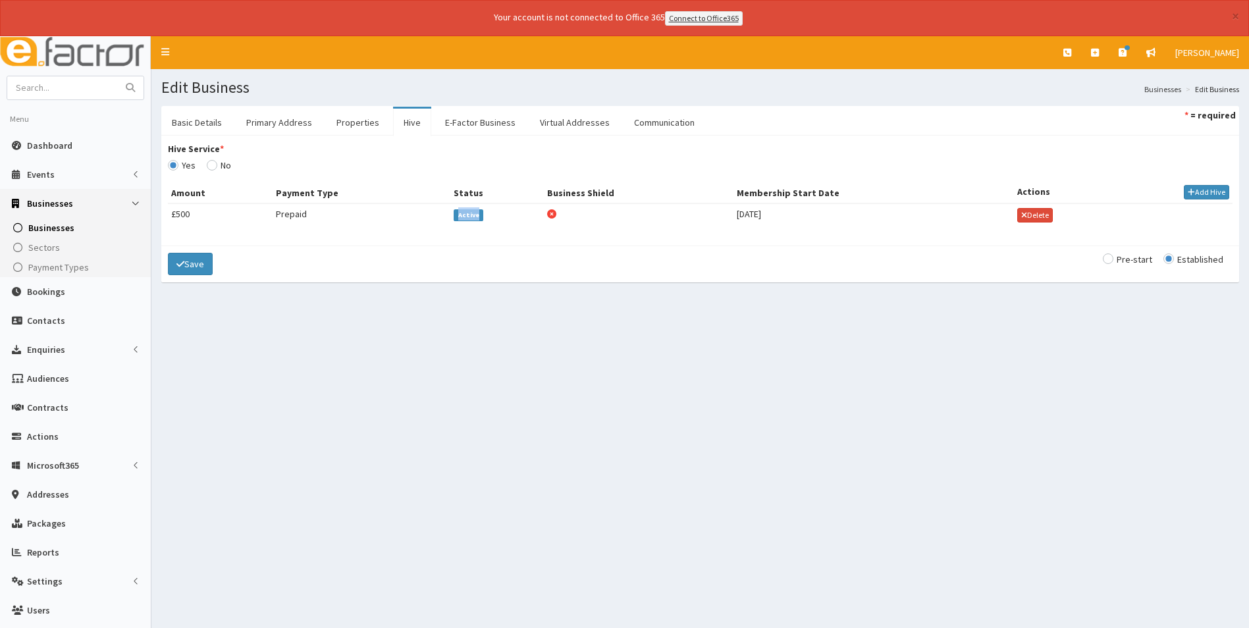
select select "1"
checkbox input "true"
select select "1"
select select
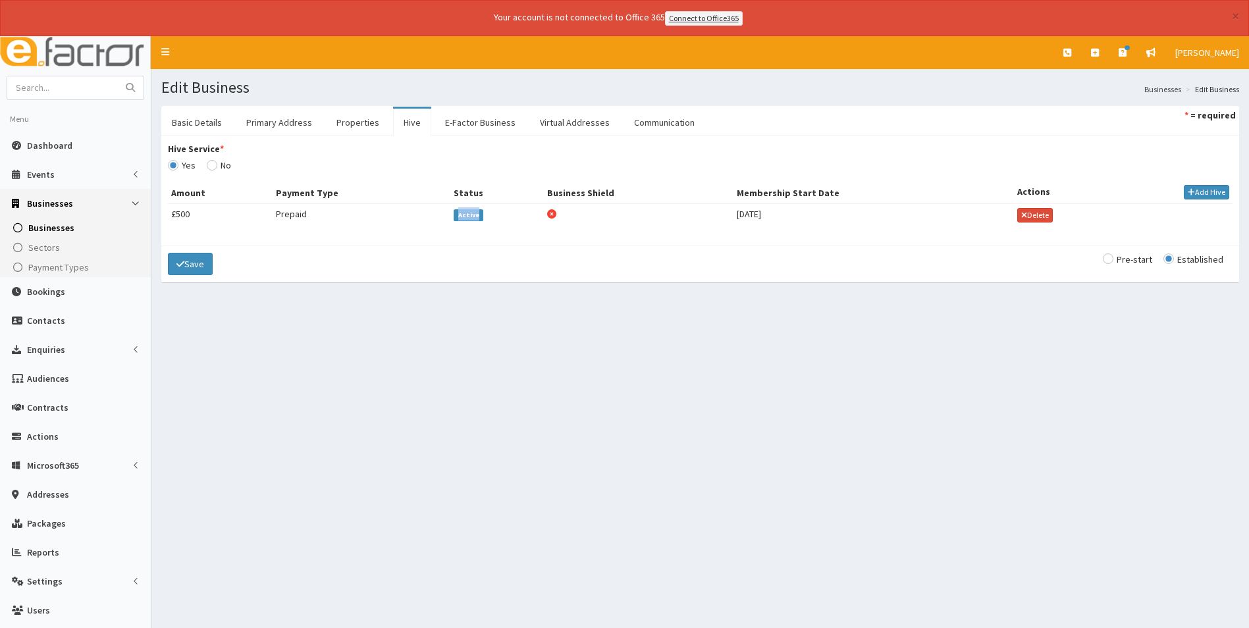
select select "1981"
select select "1982"
select select "1983"
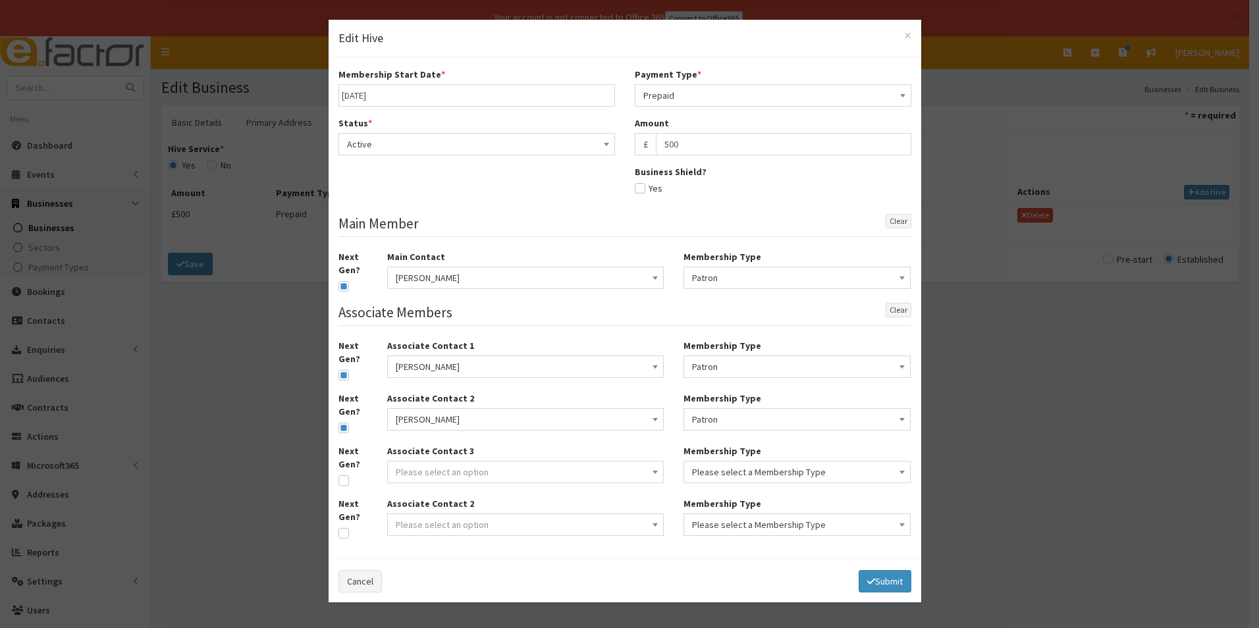
type input "04-09-2020"
select select "1"
type input "500"
checkbox input "false"
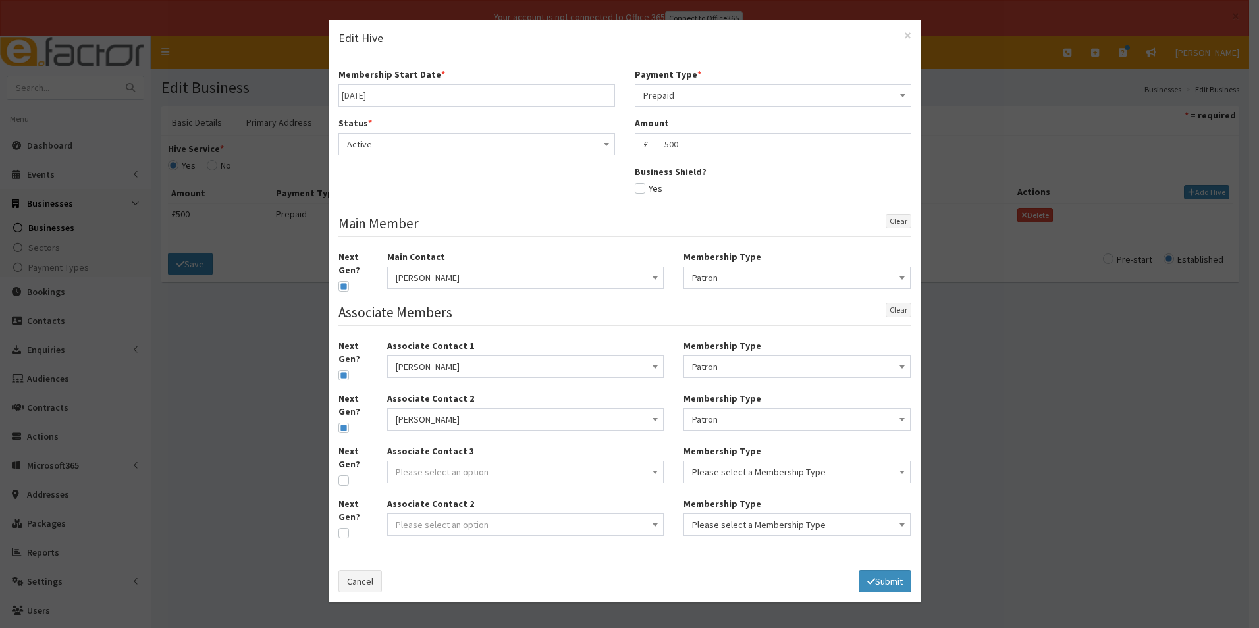
checkbox input "true"
select select "1"
checkbox input "true"
select select "1"
checkbox input "true"
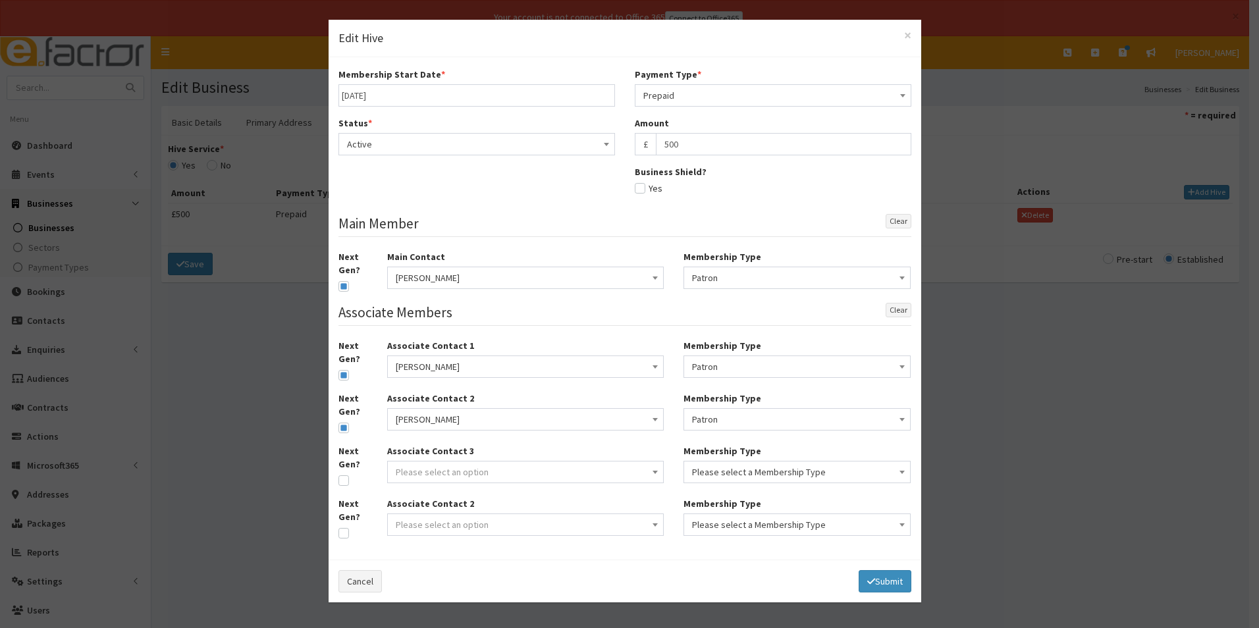
select select "1"
select select
select select "1981"
select select "1982"
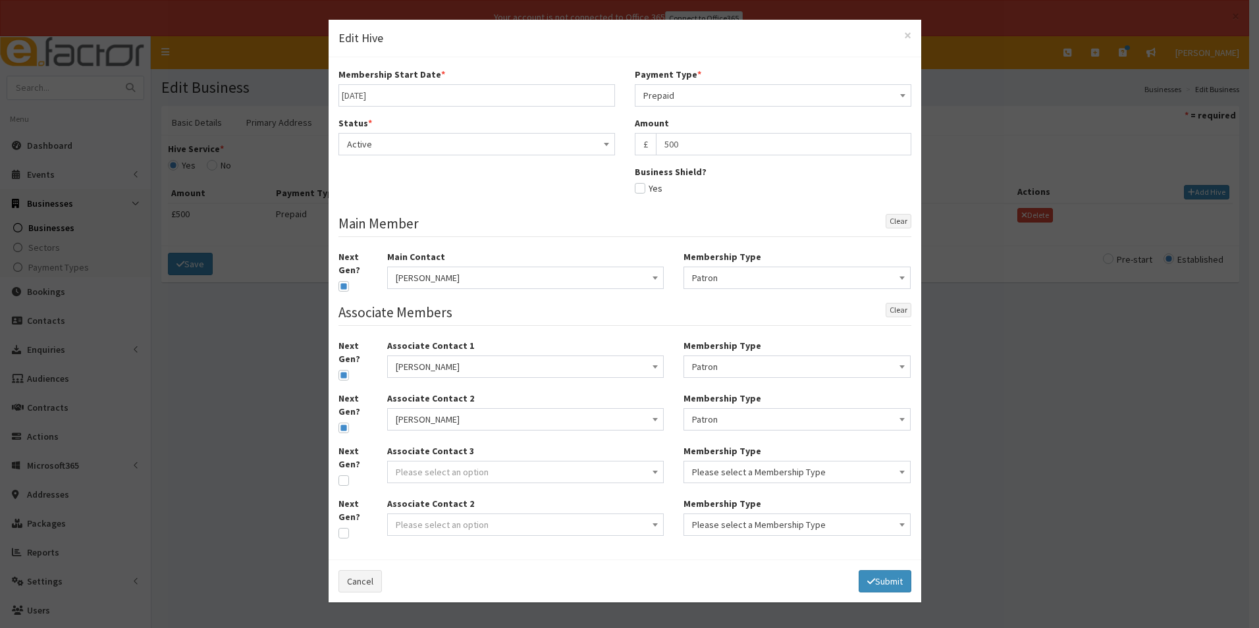
select select "1983"
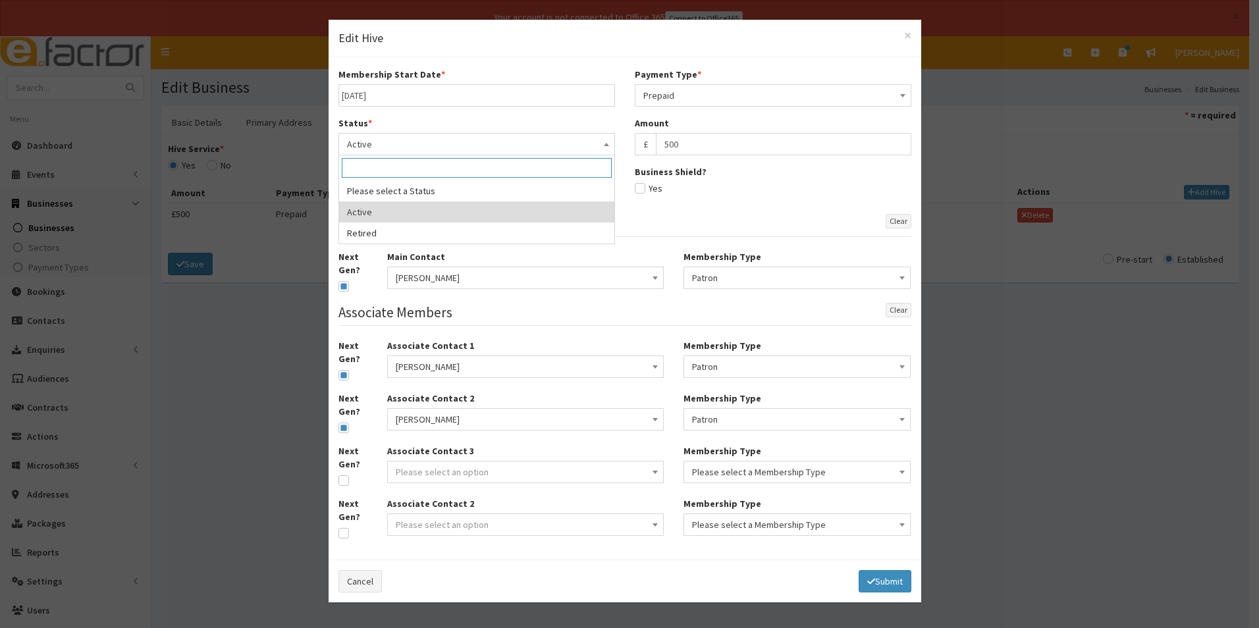
click at [455, 148] on span "Active" at bounding box center [476, 144] width 259 height 18
select select "2"
click at [418, 194] on input "text" at bounding box center [476, 193] width 277 height 22
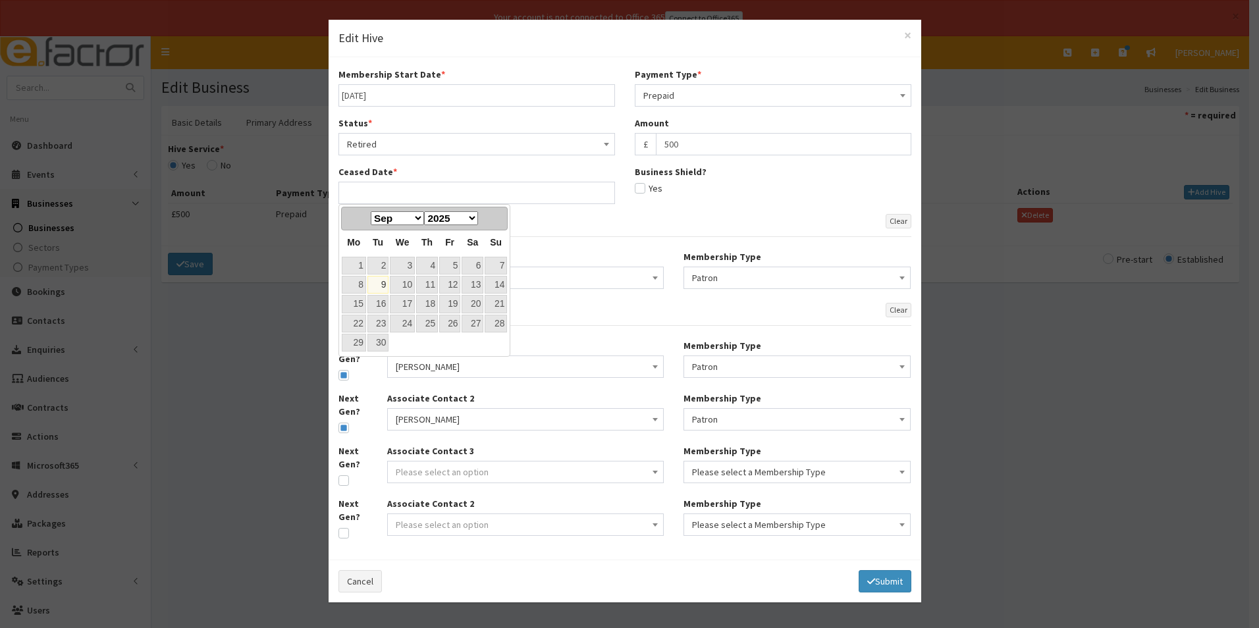
click at [381, 281] on link "9" at bounding box center [377, 285] width 21 height 18
type input "09-09-2025"
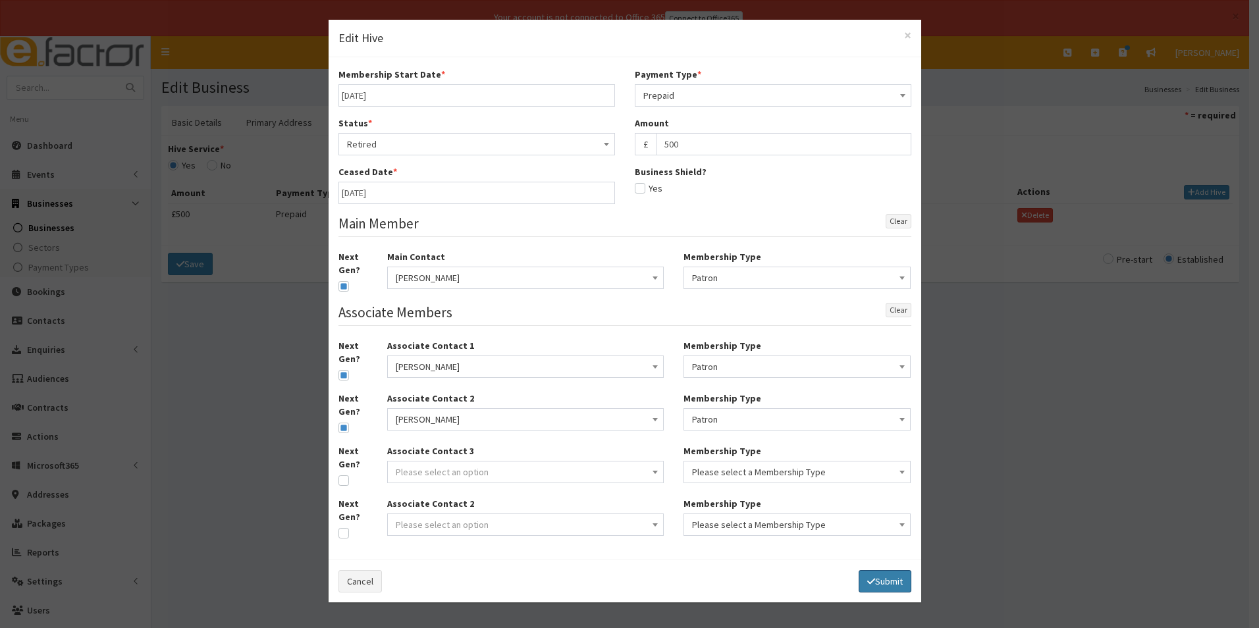
click at [894, 578] on button "Submit" at bounding box center [885, 581] width 53 height 22
select select
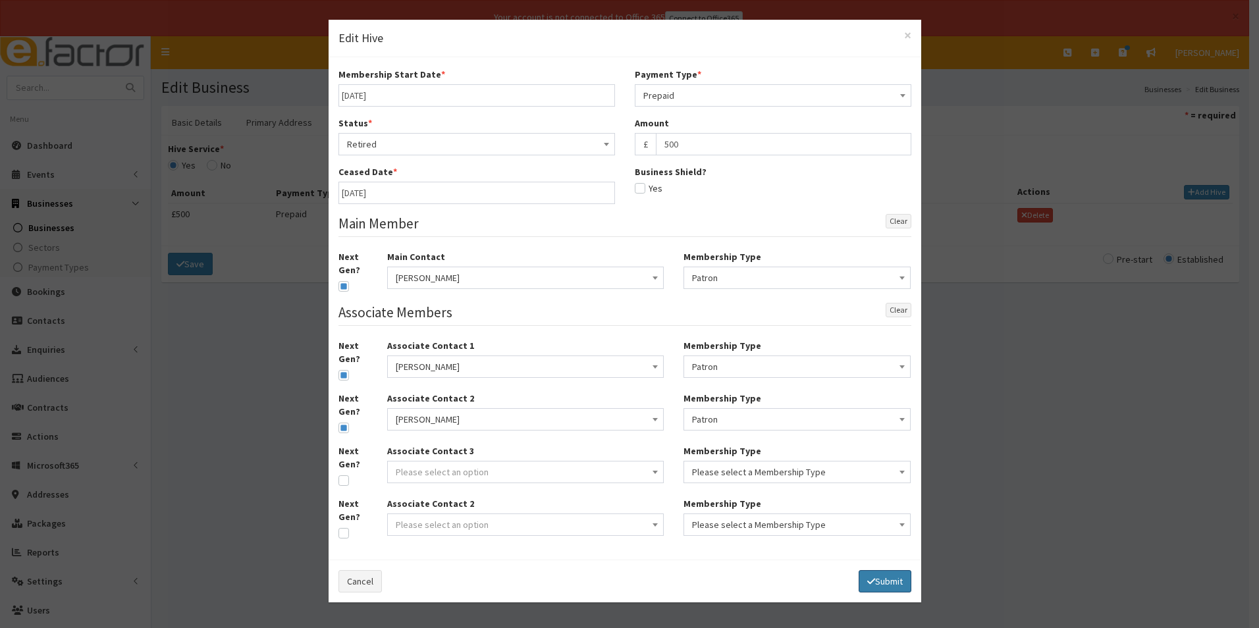
select select
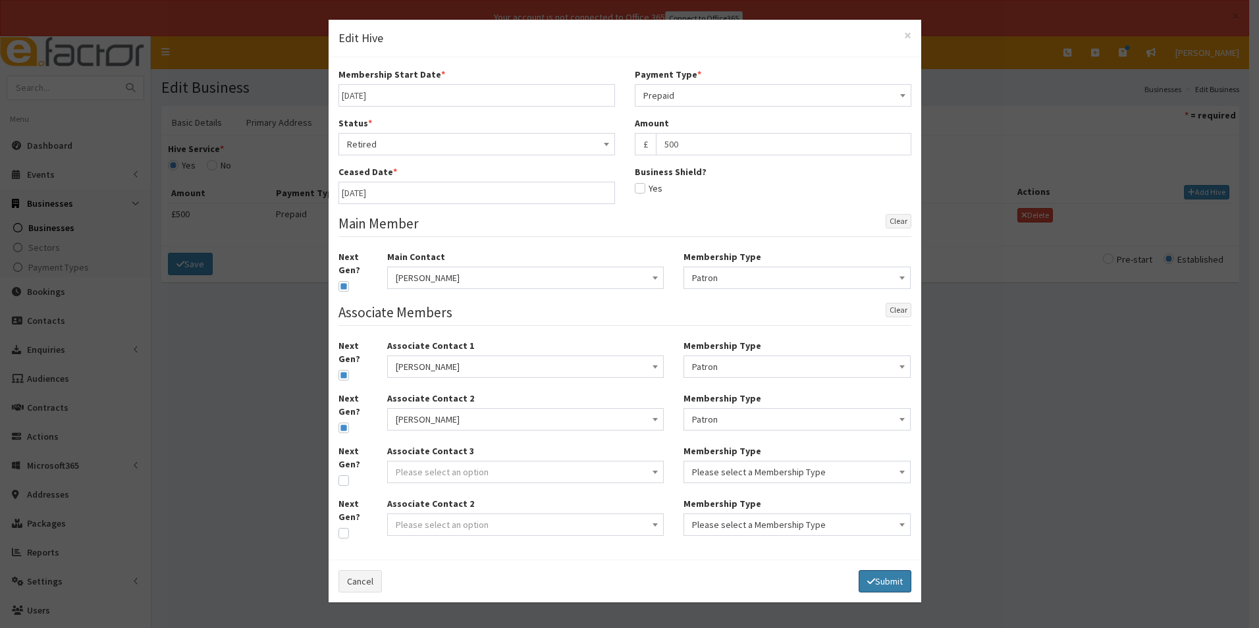
select select
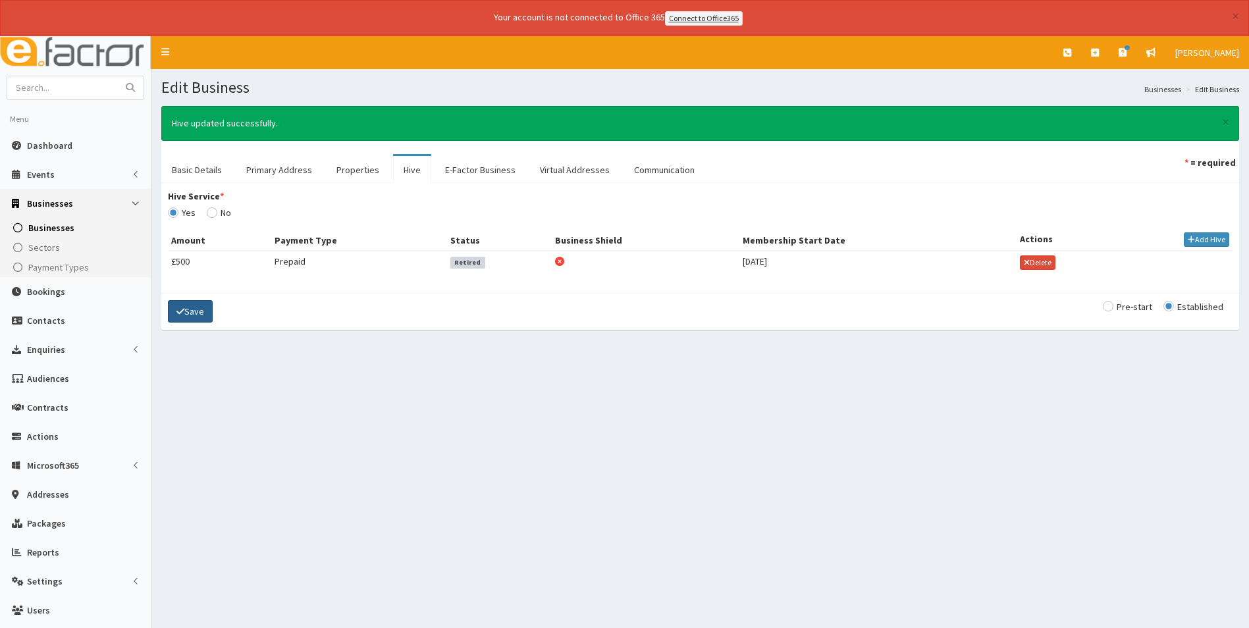
click at [202, 316] on button "Save" at bounding box center [190, 311] width 45 height 22
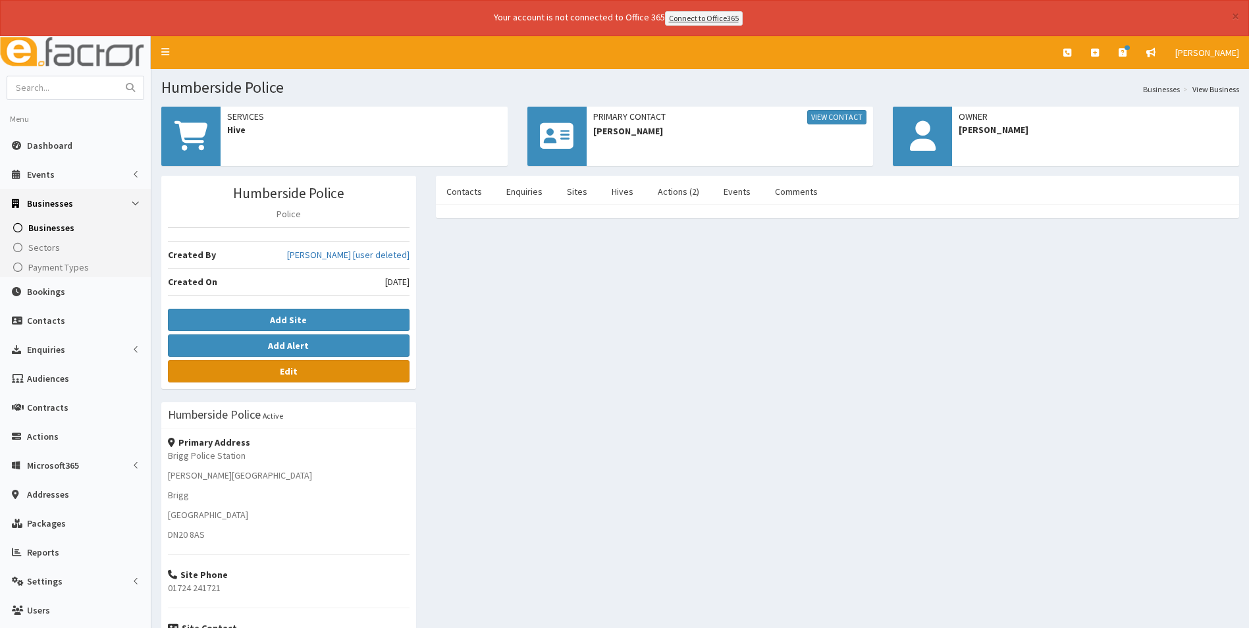
click at [319, 373] on link "Edit" at bounding box center [289, 371] width 242 height 22
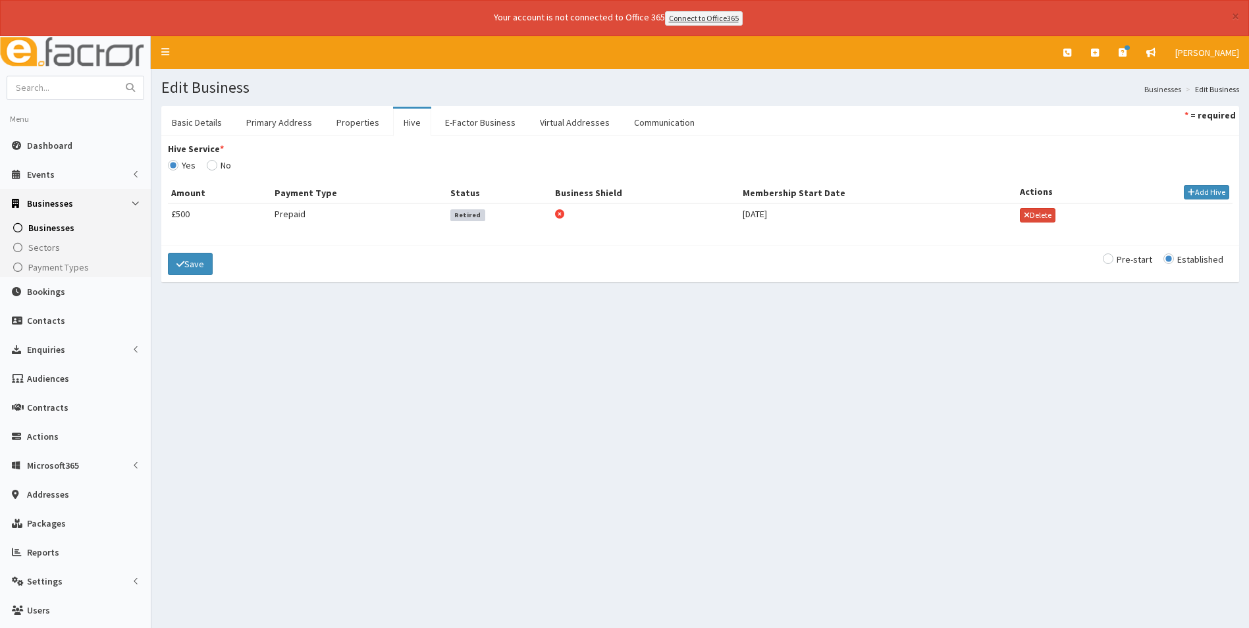
click at [211, 164] on input "Hive Service *" at bounding box center [219, 165] width 24 height 9
radio input "true"
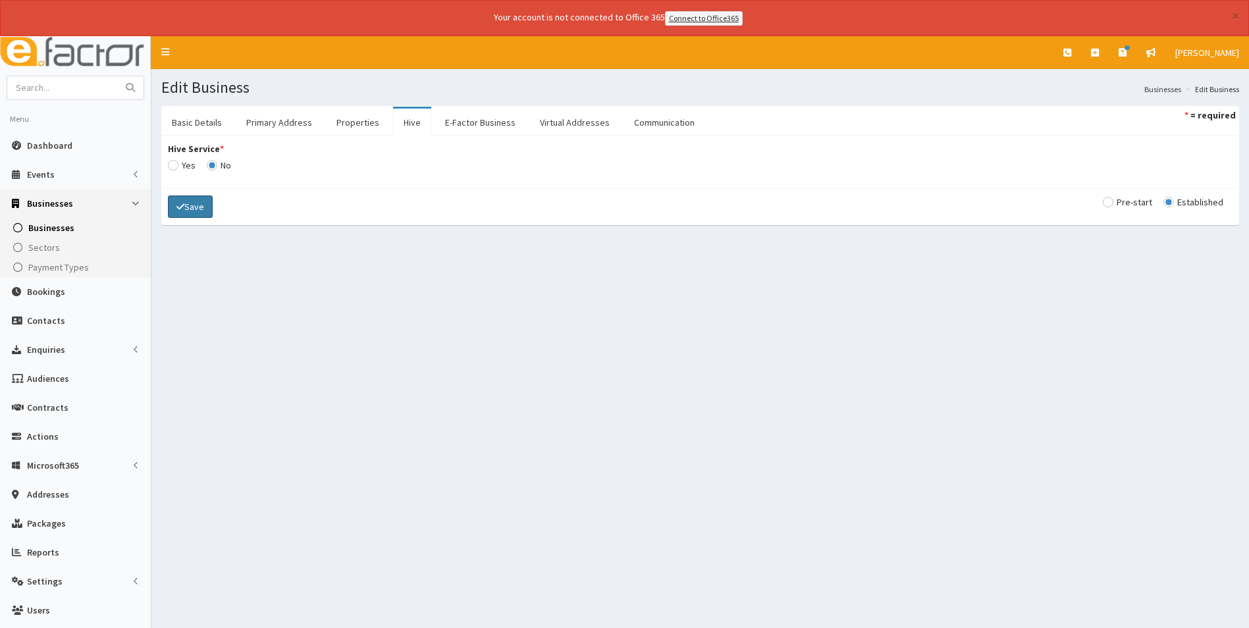
click at [195, 207] on button "Save" at bounding box center [190, 207] width 45 height 22
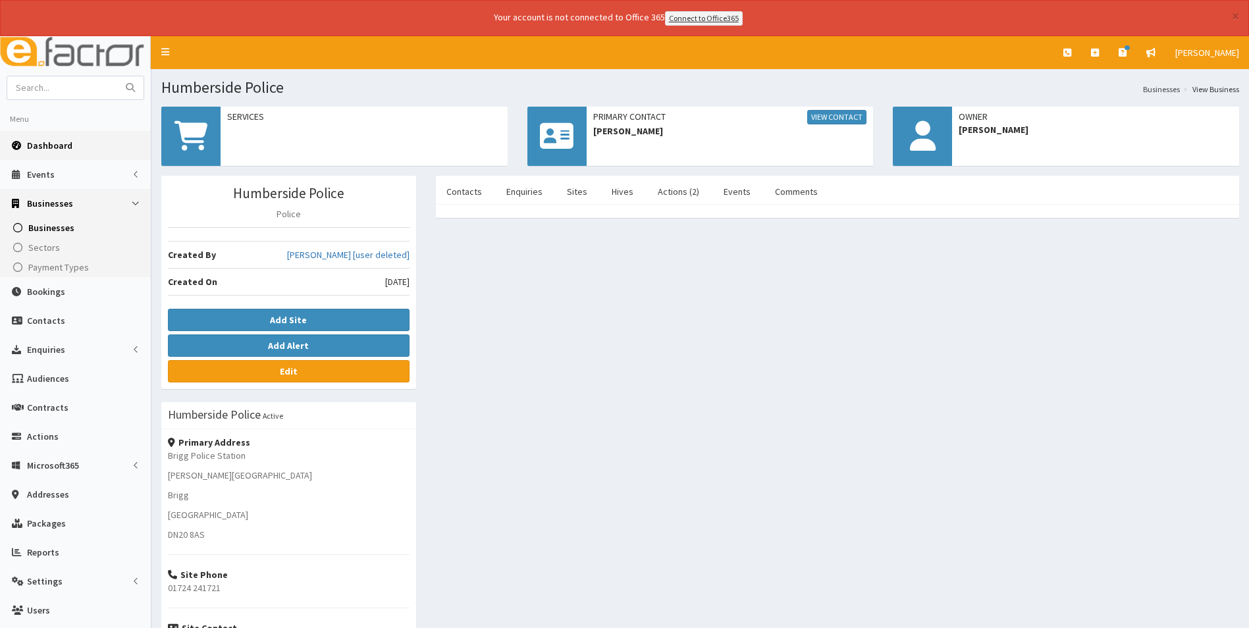
click at [62, 142] on span "Dashboard" at bounding box center [49, 146] width 45 height 12
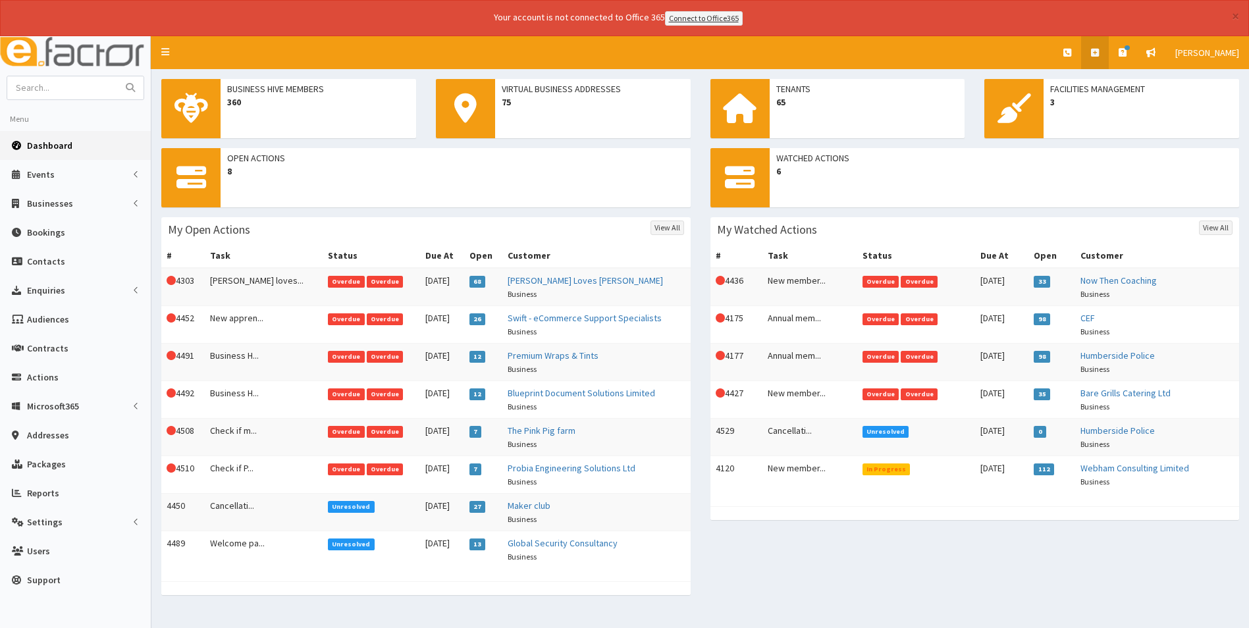
click at [1096, 61] on link at bounding box center [1095, 52] width 28 height 33
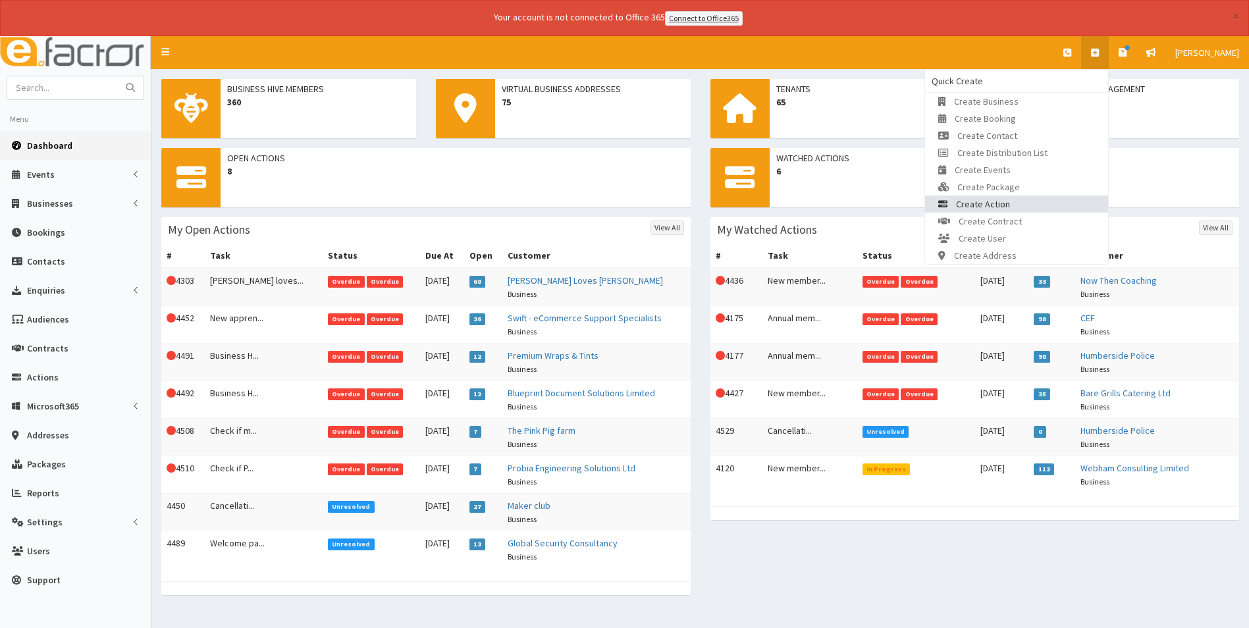
click at [1054, 201] on link "Create Action" at bounding box center [1016, 204] width 183 height 17
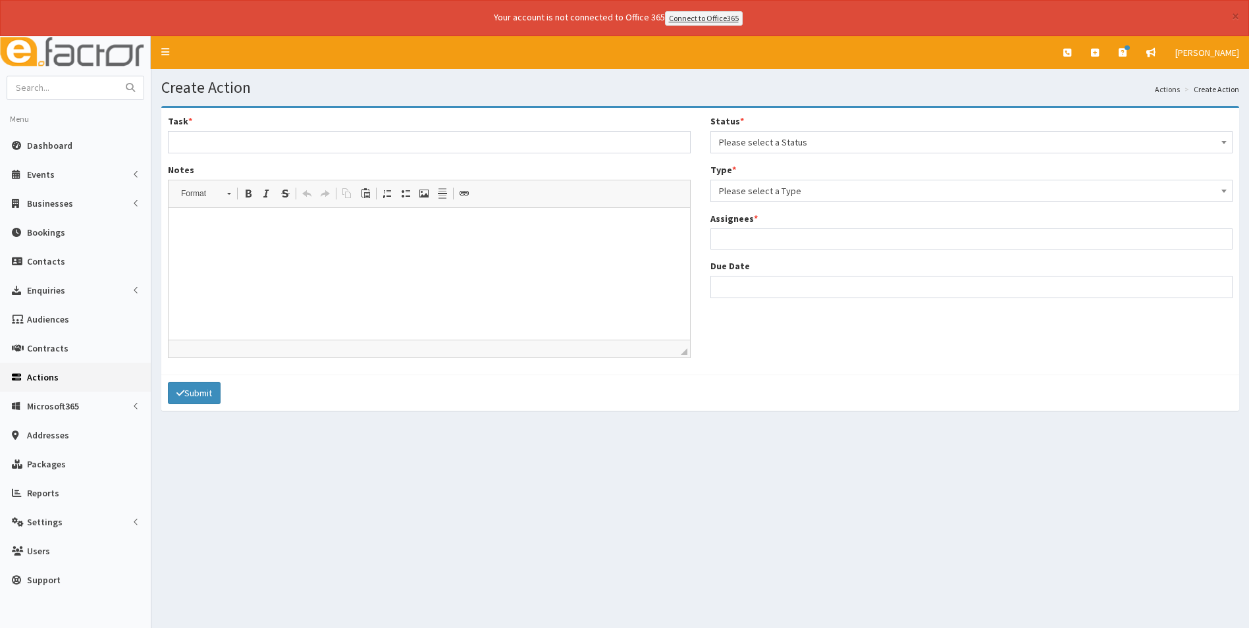
select select
click at [799, 141] on span "Please select a Status" at bounding box center [972, 142] width 506 height 18
select select "1"
click at [788, 194] on span "Please select a Type" at bounding box center [972, 191] width 506 height 18
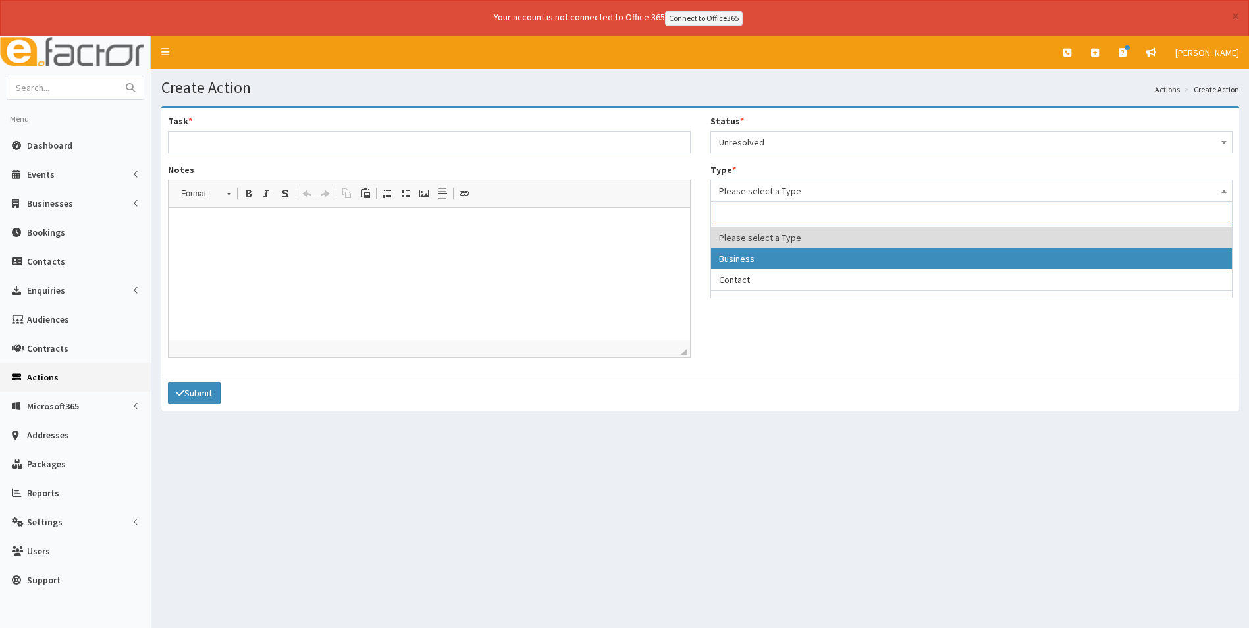
select select "business"
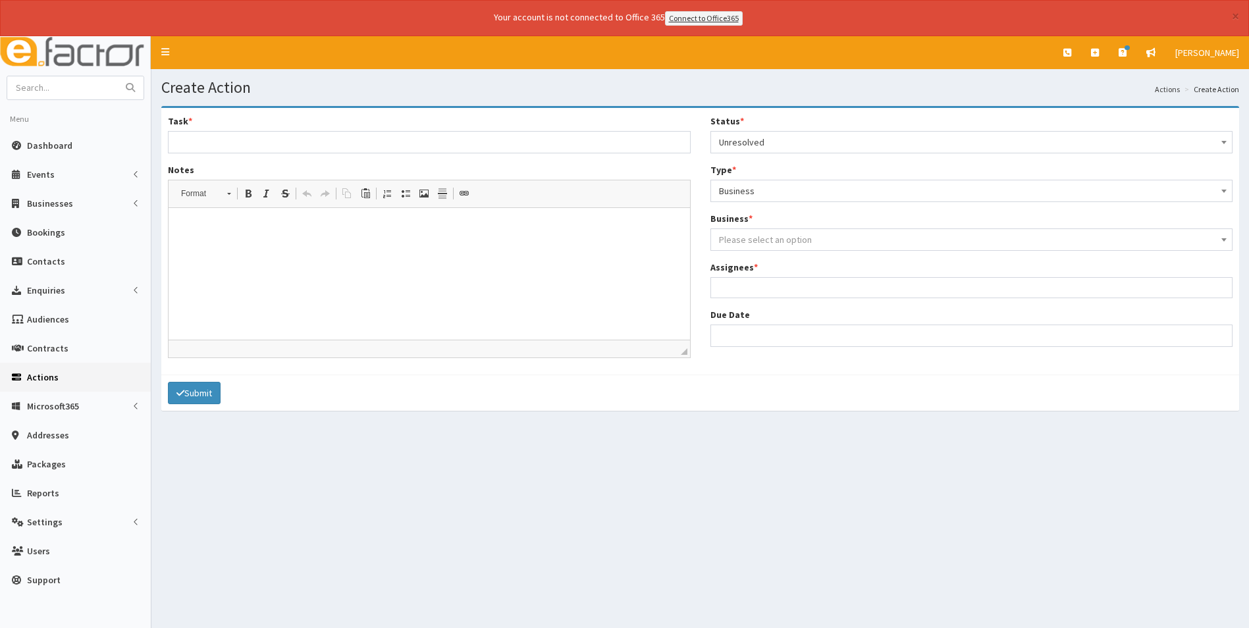
click at [782, 241] on span "Please select an option" at bounding box center [765, 240] width 93 height 12
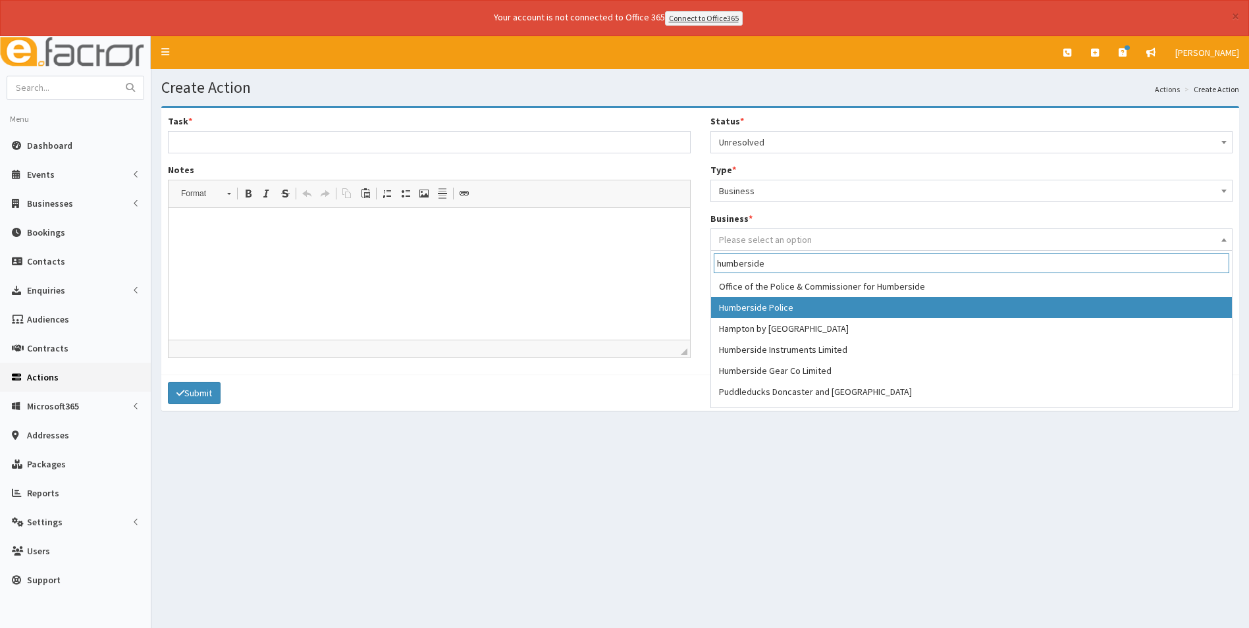
type input "humberside"
select select "1459"
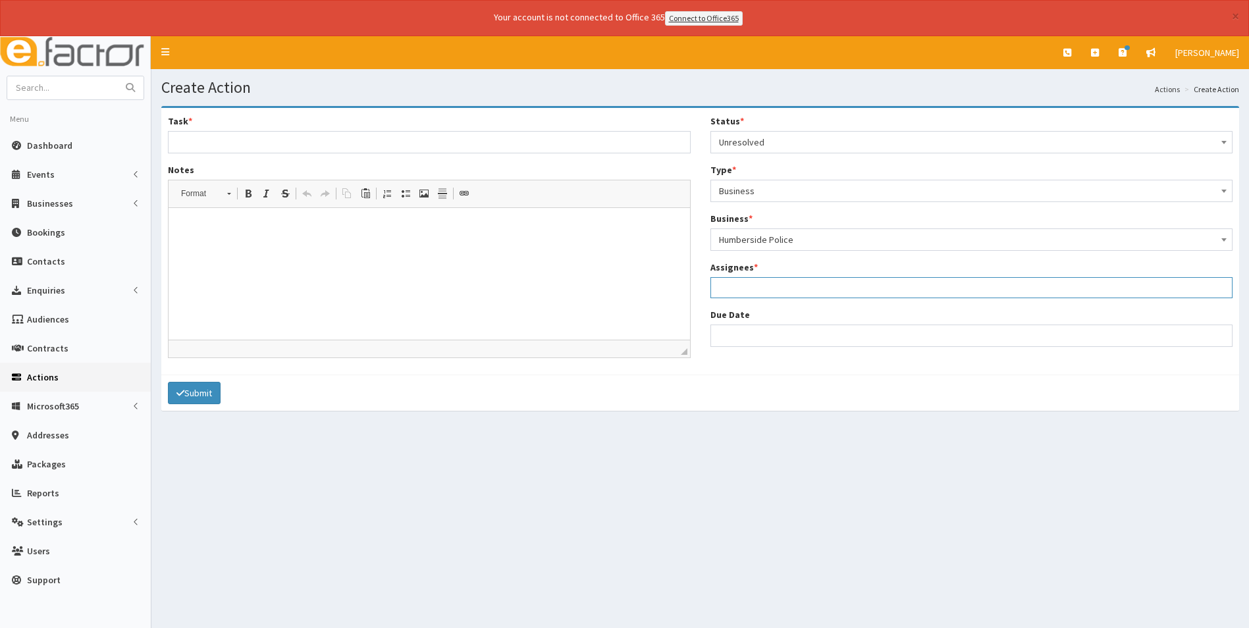
click at [776, 288] on ul at bounding box center [972, 286] width 522 height 16
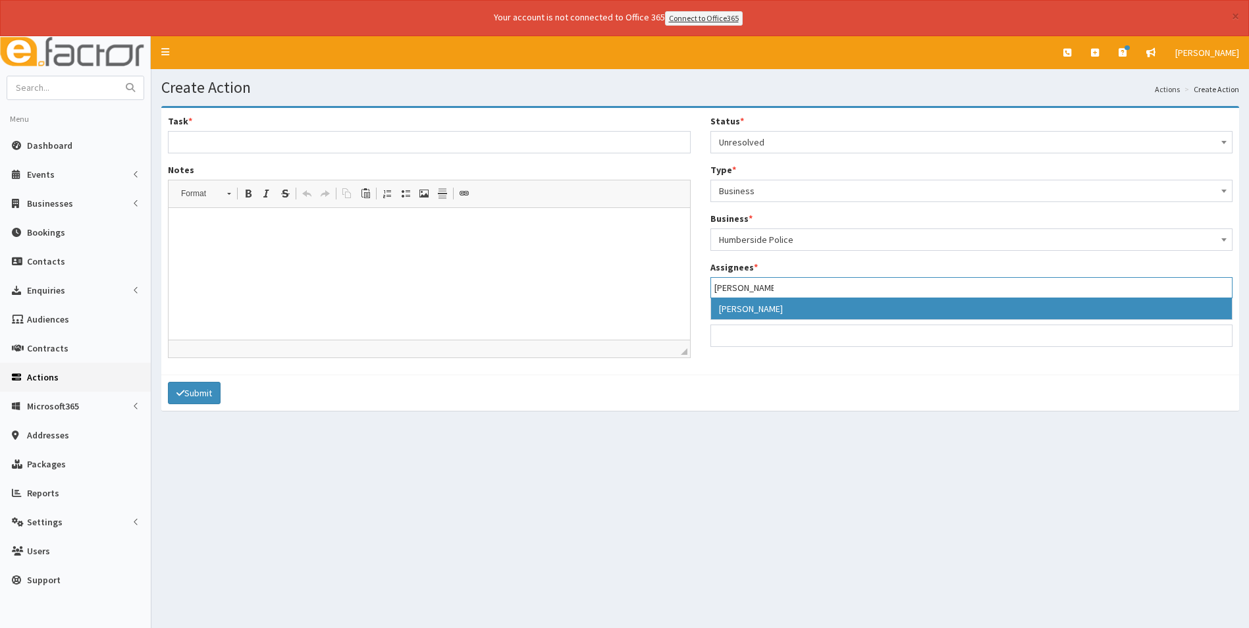
type input "michaela"
click at [773, 325] on input "Due Date" at bounding box center [972, 336] width 523 height 22
select select "12"
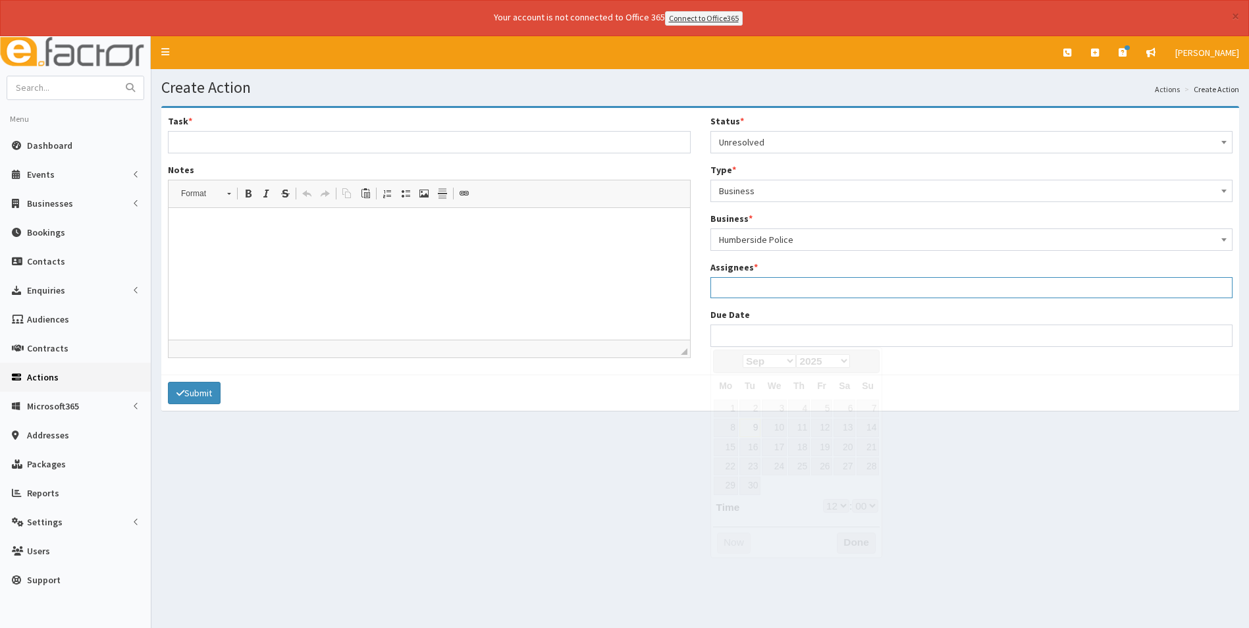
click at [772, 315] on div "Due Date" at bounding box center [972, 327] width 523 height 39
click at [752, 284] on input "search" at bounding box center [745, 287] width 63 height 13
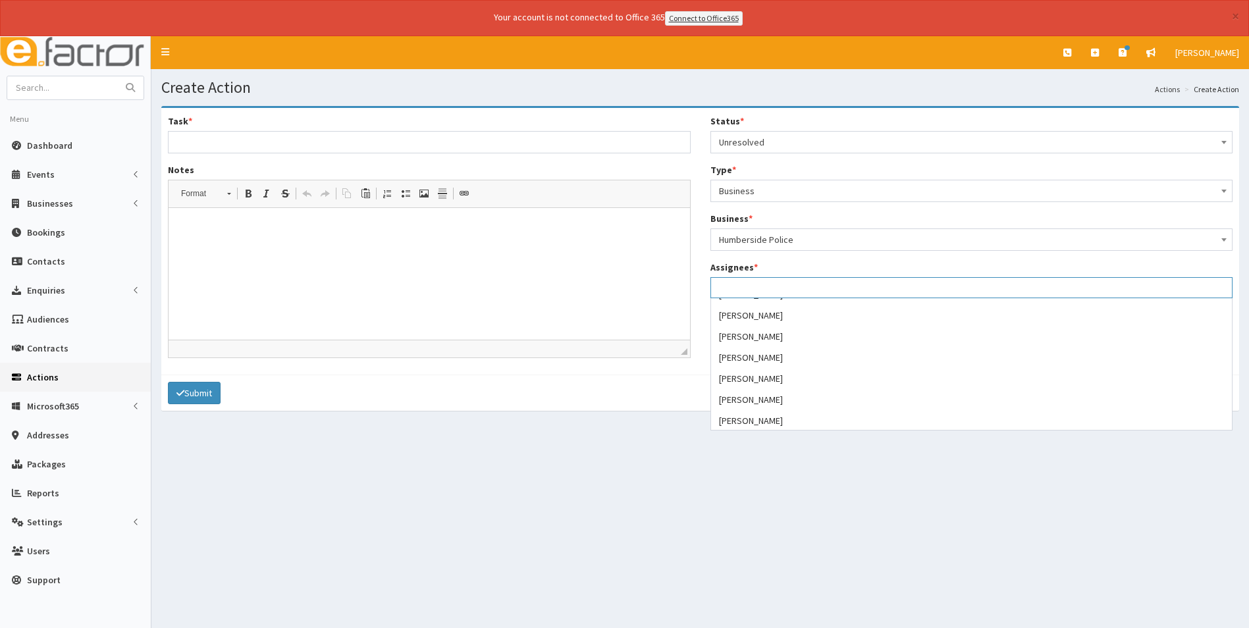
scroll to position [66, 0]
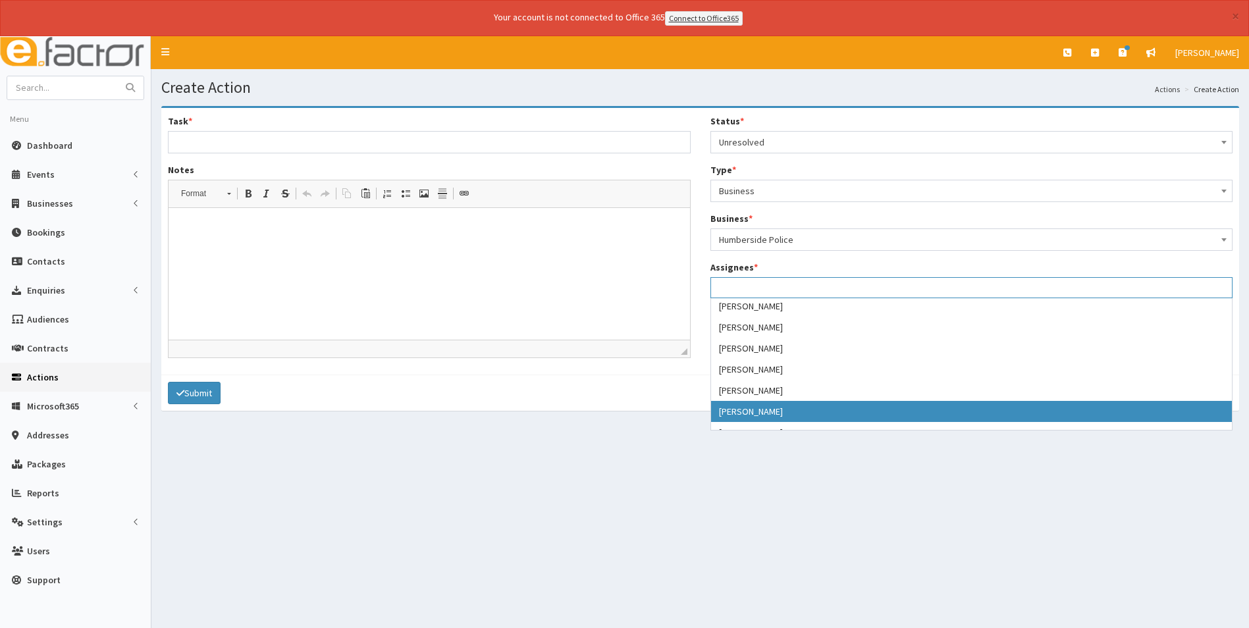
select select "22"
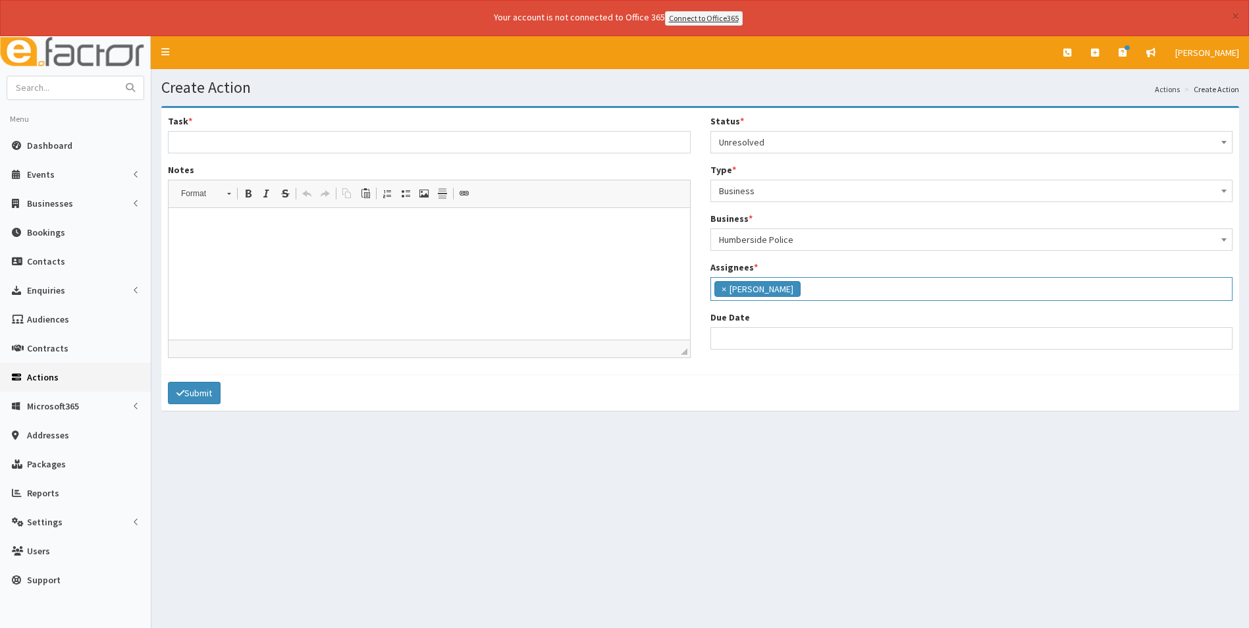
scroll to position [100, 0]
click at [753, 341] on input "Due Date" at bounding box center [972, 338] width 523 height 22
select select "12"
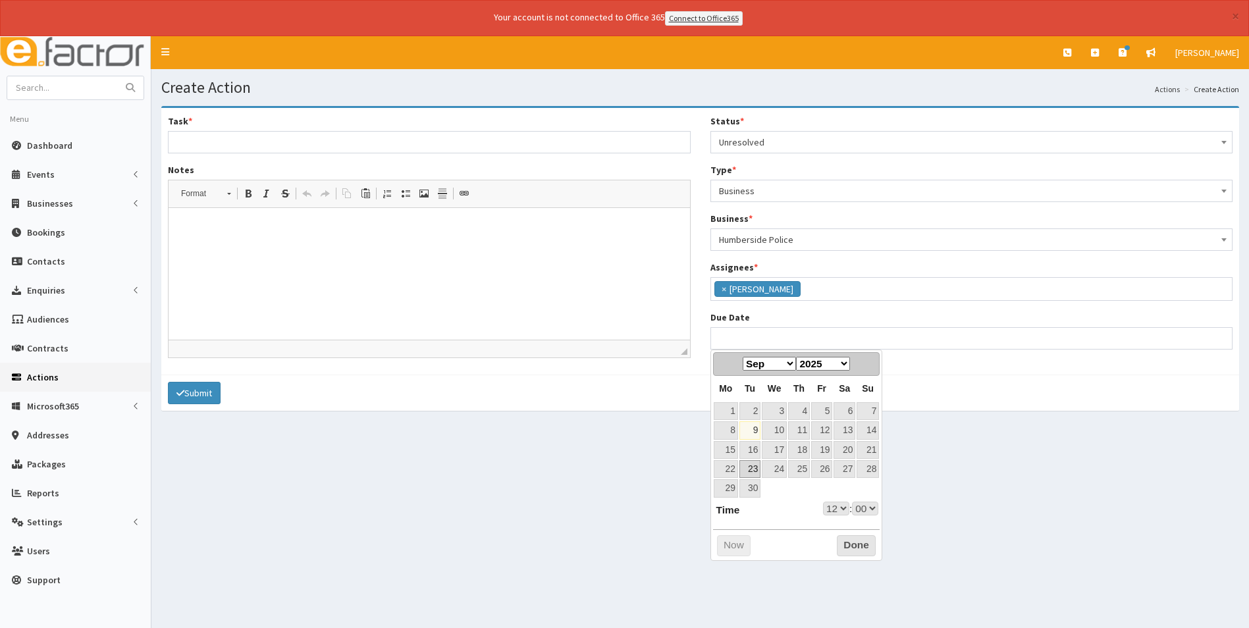
click at [753, 471] on link "23" at bounding box center [750, 469] width 21 height 18
type input "23-09-2025 12:00"
select select "12"
click at [855, 545] on button "Done" at bounding box center [856, 545] width 39 height 21
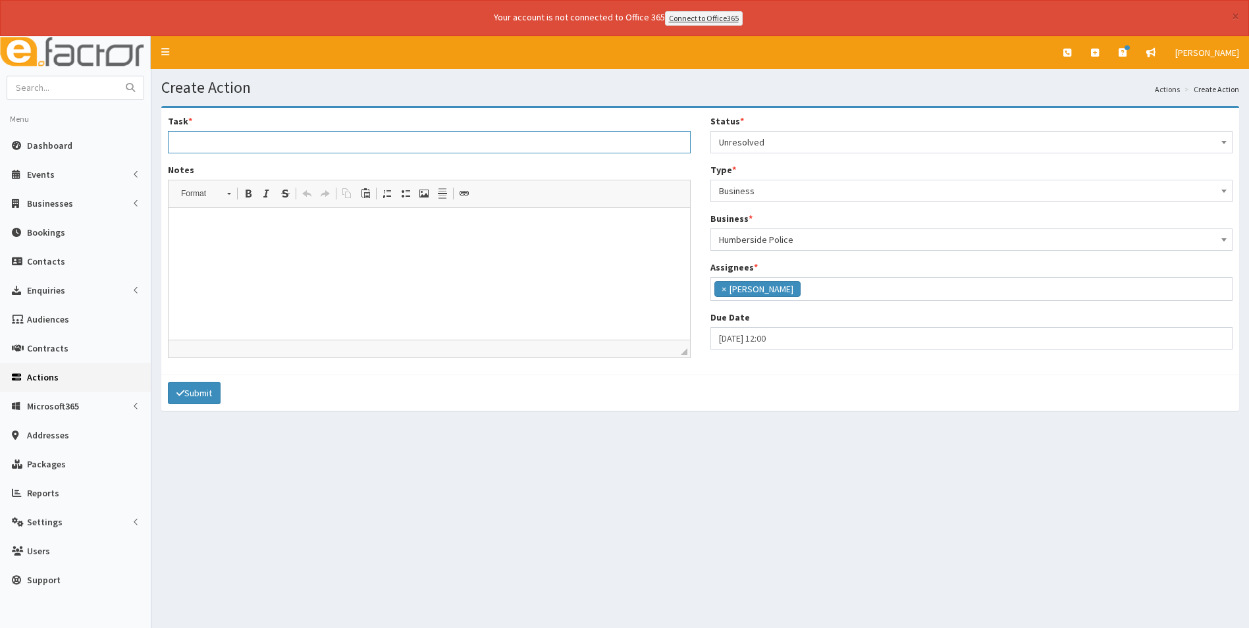
click at [335, 136] on input "Task *" at bounding box center [429, 142] width 523 height 22
type input "Cancellation of membership"
click at [379, 246] on html at bounding box center [430, 227] width 522 height 40
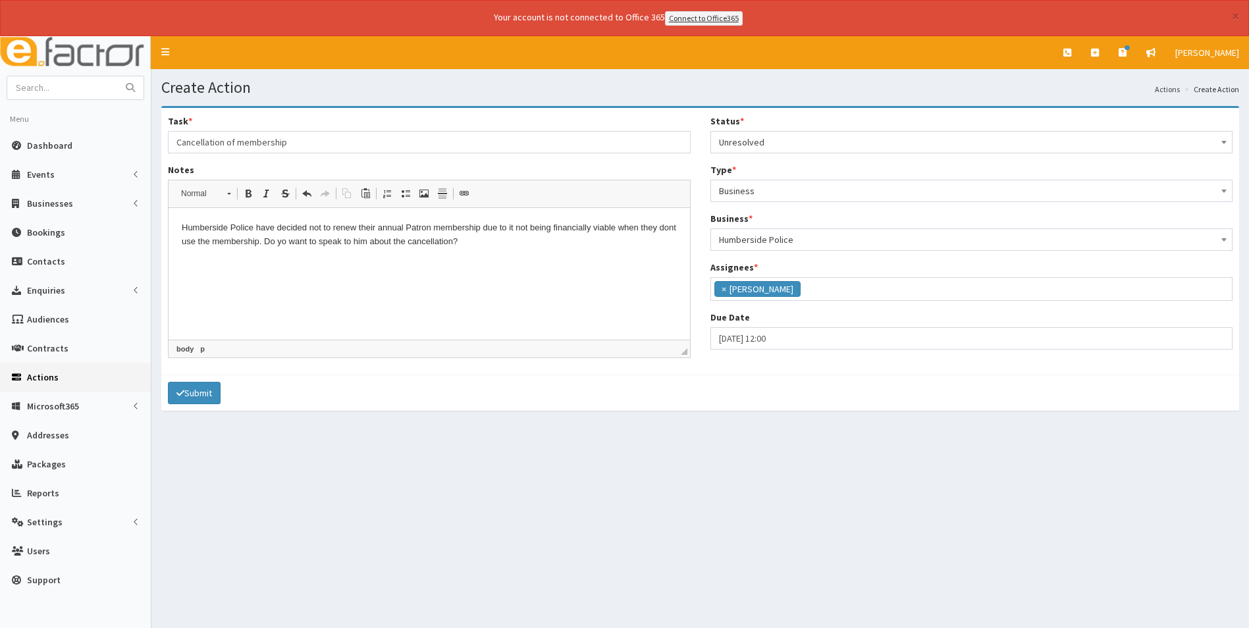
click at [286, 240] on p "Humberside Police have decided not to renew their annual Patron membership due …" at bounding box center [429, 235] width 495 height 28
click at [411, 261] on html "Humberside Police have decided not to renew their annual Patron membership due …" at bounding box center [430, 234] width 522 height 54
click at [482, 242] on p "Humberside Police have decided not to renew their annual Patron membership due …" at bounding box center [429, 235] width 495 height 28
click at [192, 393] on button "Submit" at bounding box center [194, 393] width 53 height 22
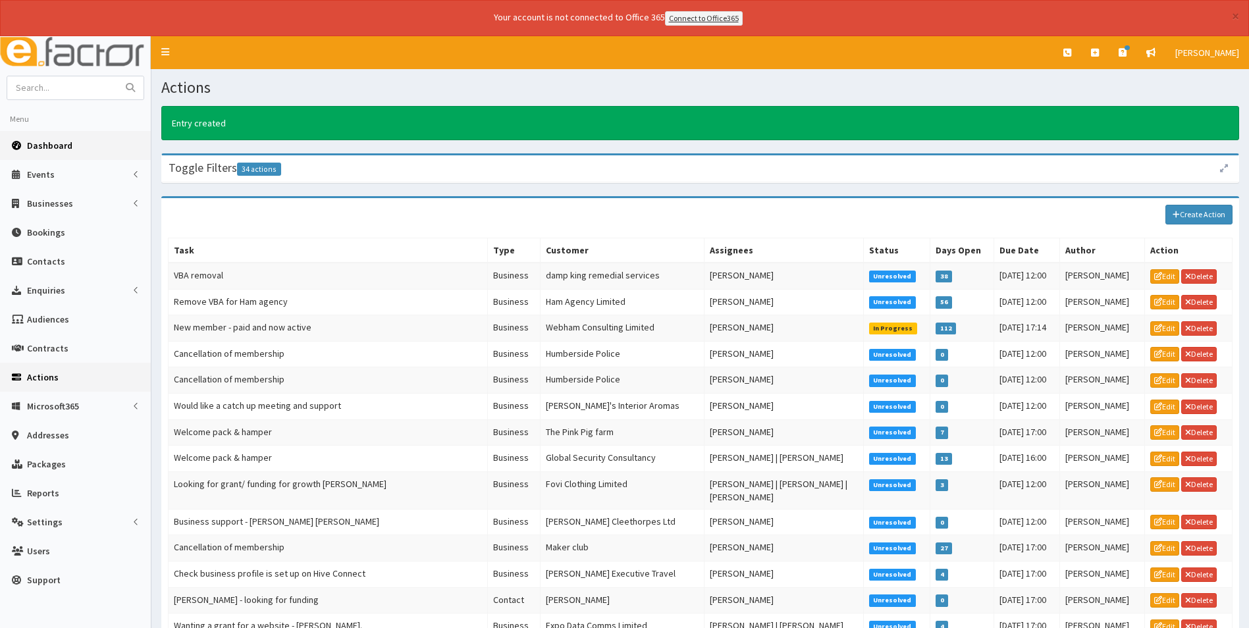
click at [51, 140] on span "Dashboard" at bounding box center [49, 146] width 45 height 12
